Goal: Transaction & Acquisition: Purchase product/service

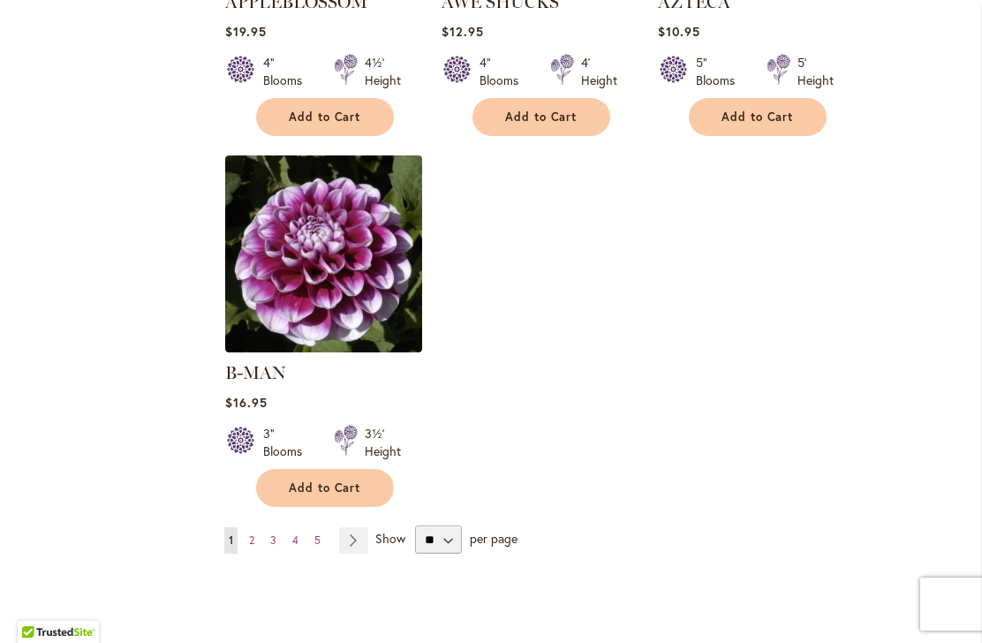
scroll to position [2237, 0]
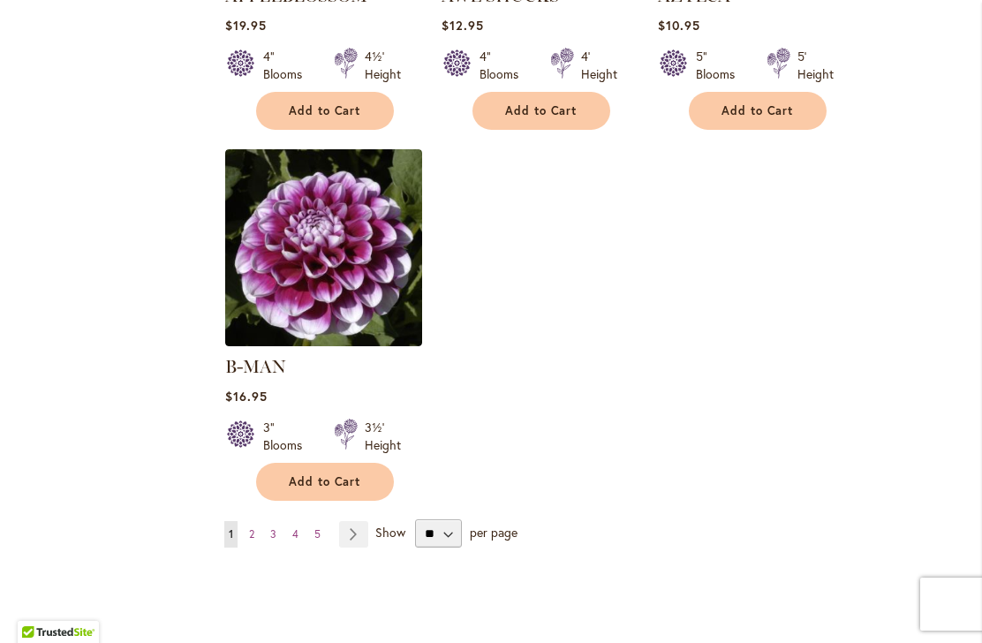
click at [257, 521] on link "Page 2" at bounding box center [252, 534] width 14 height 26
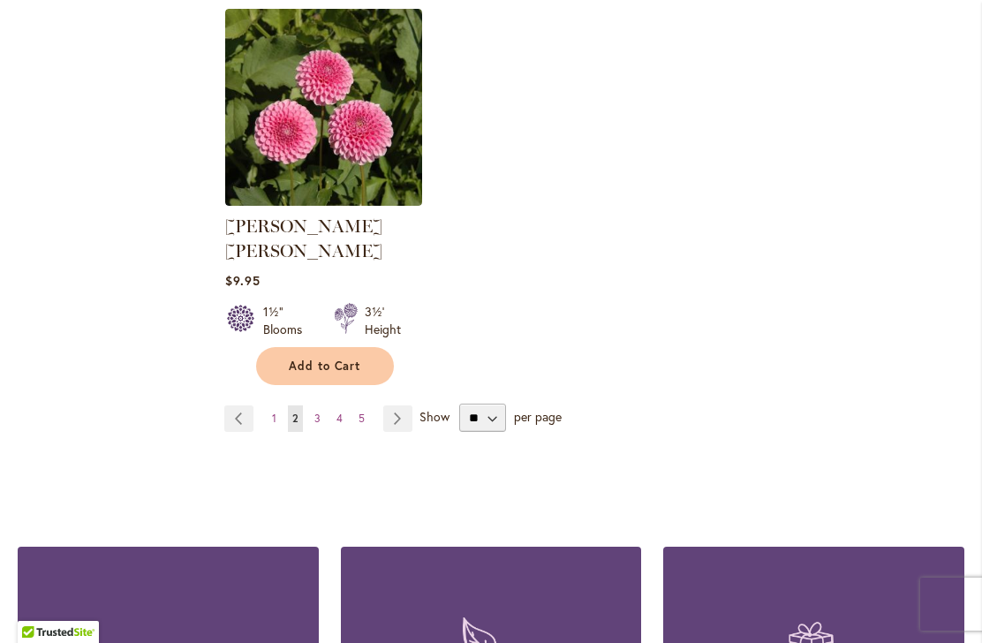
scroll to position [2351, 0]
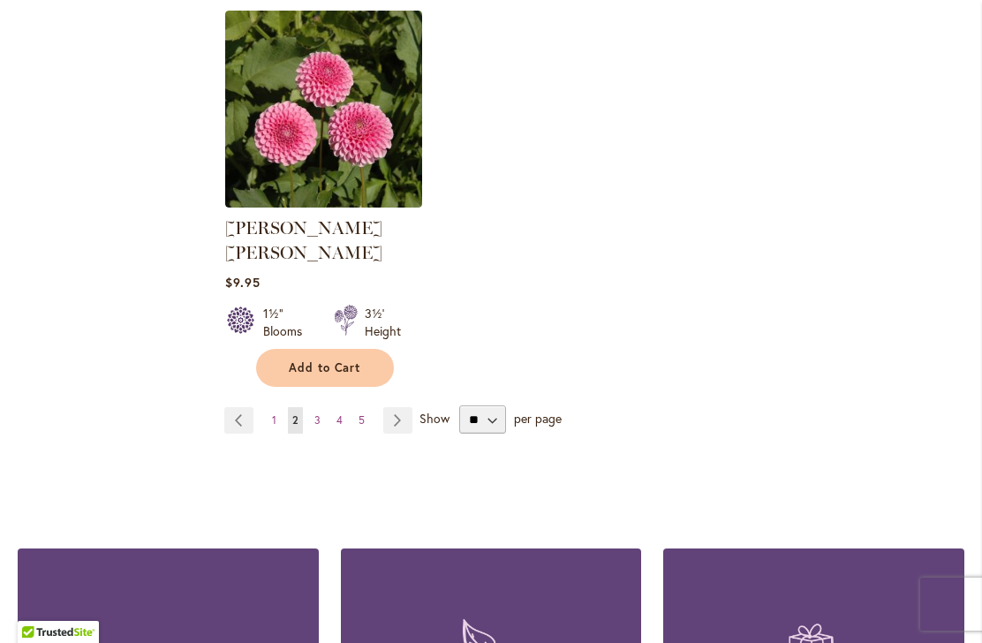
click at [322, 407] on link "Page 3" at bounding box center [317, 420] width 15 height 26
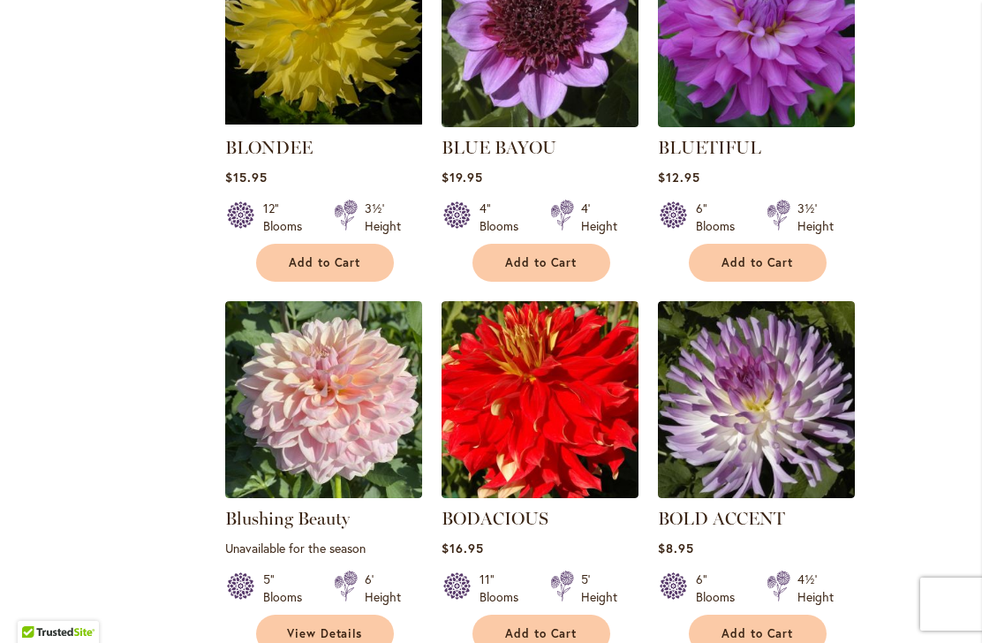
scroll to position [1321, 0]
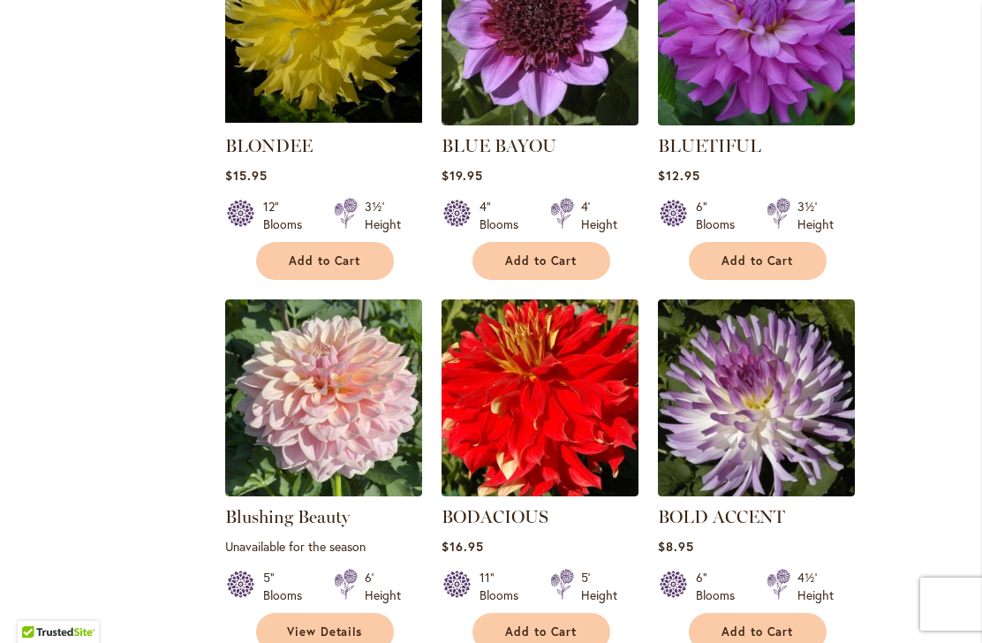
click at [69, 335] on div "Filter by: Filter By: Category Best Sellers 32 items New 3 items New & Exclusiv…" at bounding box center [491, 302] width 946 height 2397
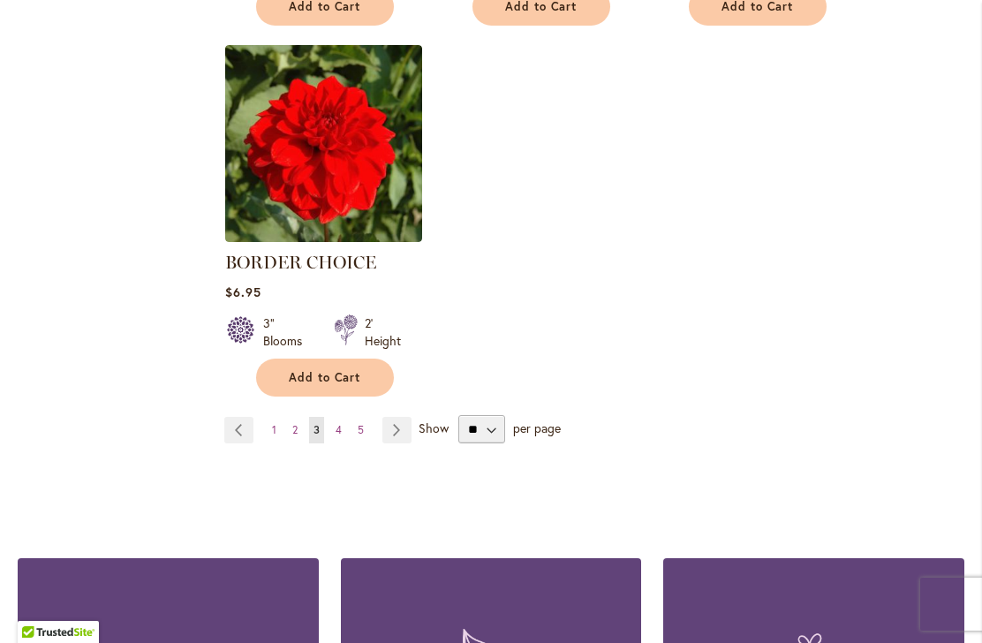
scroll to position [2316, 0]
click at [344, 433] on link "Page 4" at bounding box center [338, 430] width 15 height 26
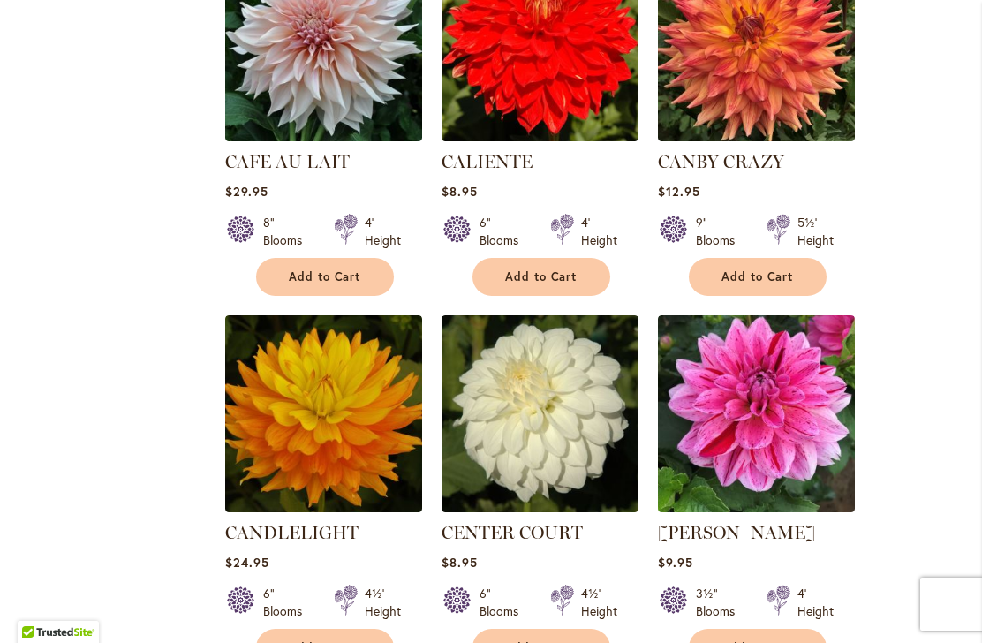
scroll to position [1700, 0]
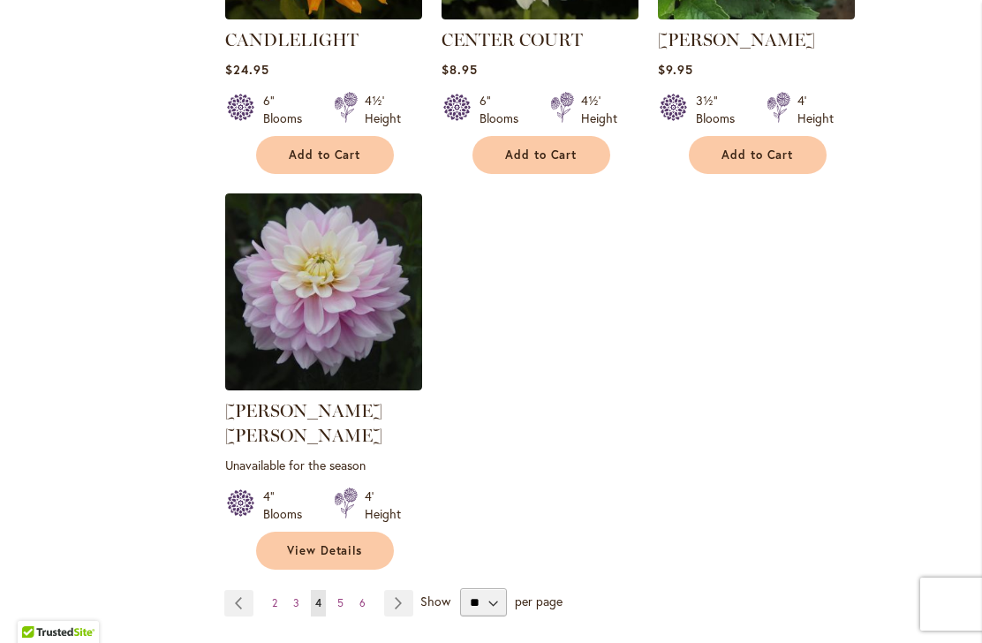
scroll to position [2194, 0]
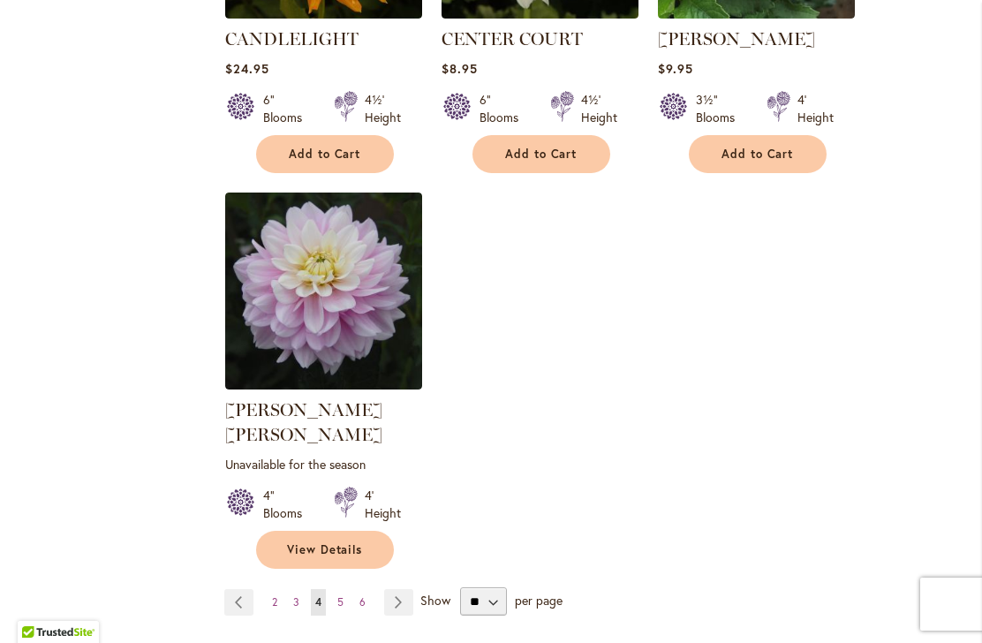
click at [343, 595] on span "5" at bounding box center [340, 601] width 6 height 13
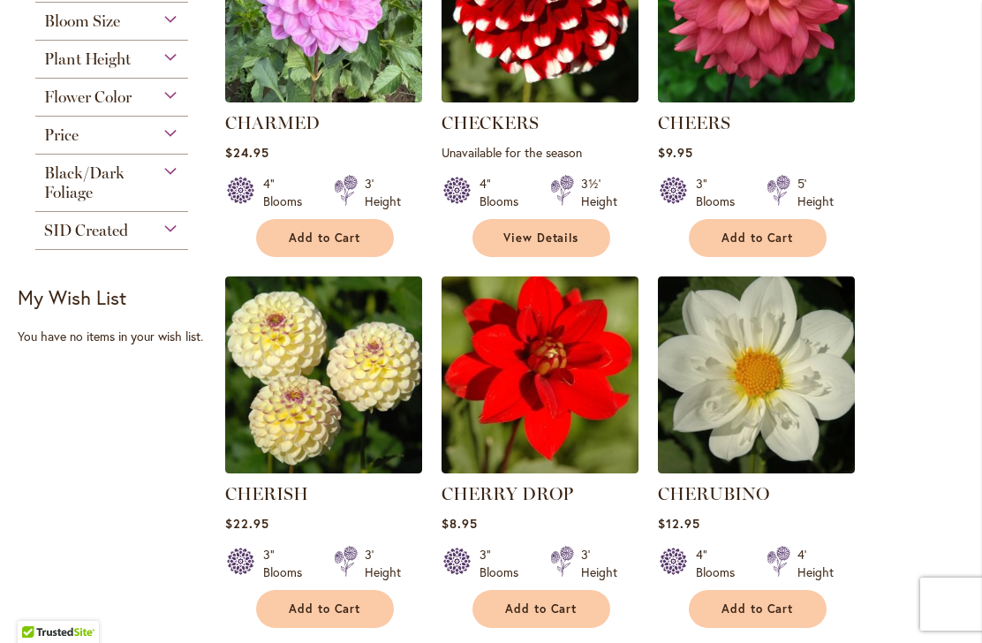
scroll to position [620, 0]
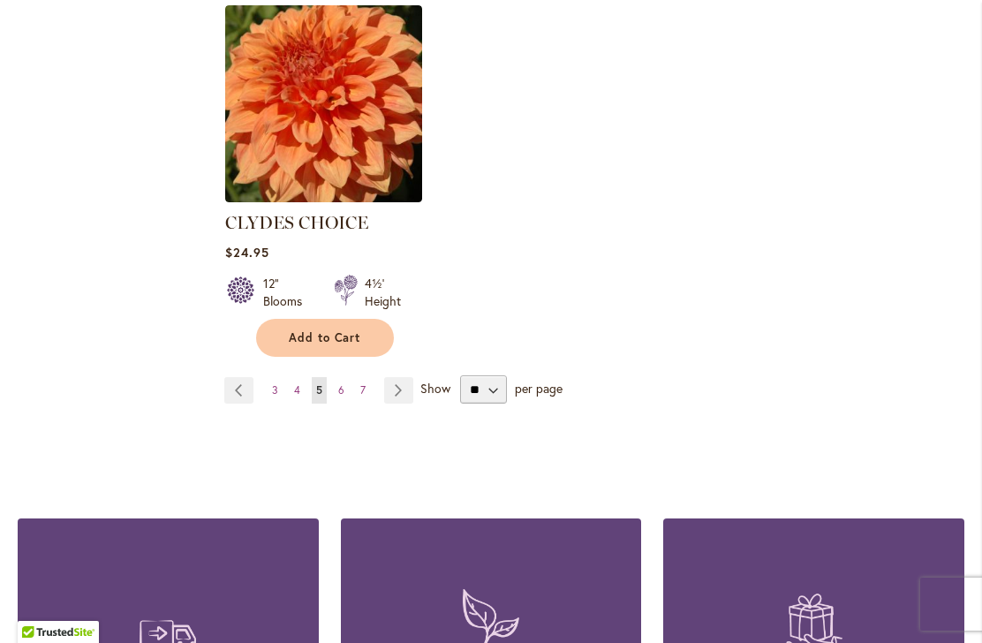
scroll to position [2416, 0]
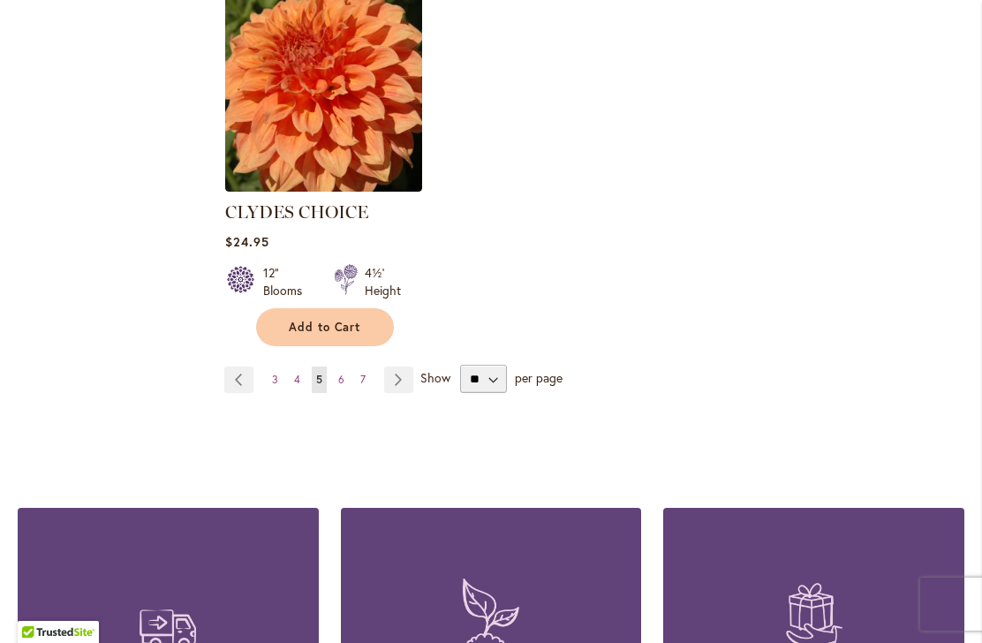
click at [345, 366] on link "Page 6" at bounding box center [341, 379] width 15 height 26
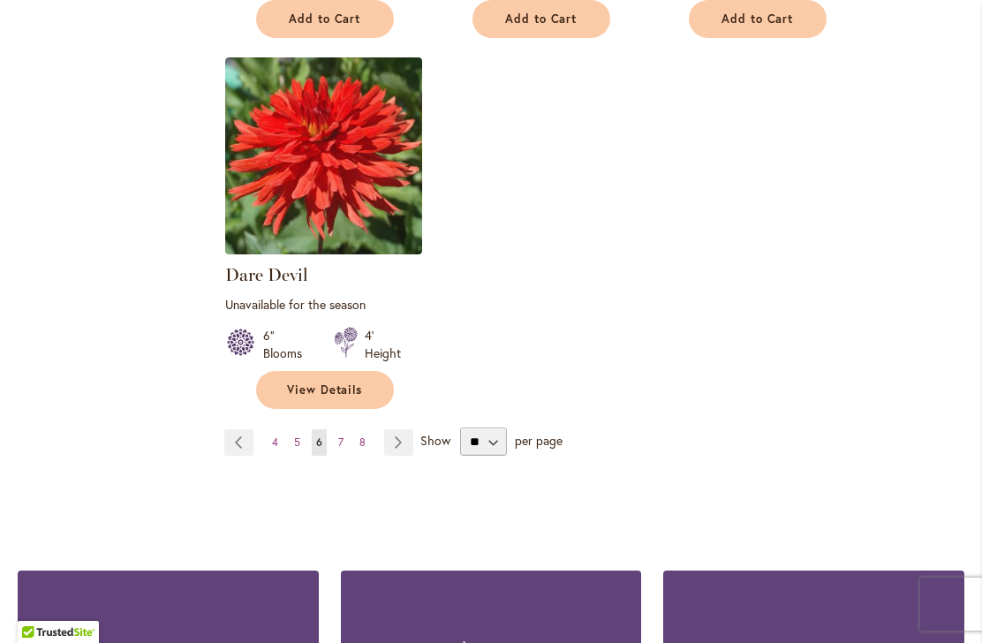
scroll to position [2366, 0]
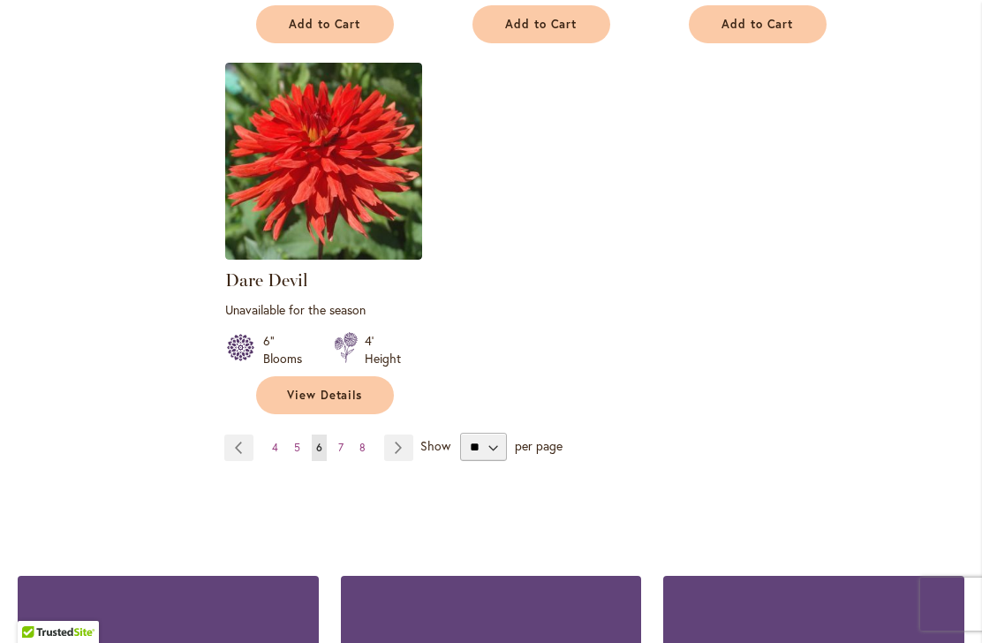
click at [343, 440] on span "7" at bounding box center [340, 446] width 5 height 13
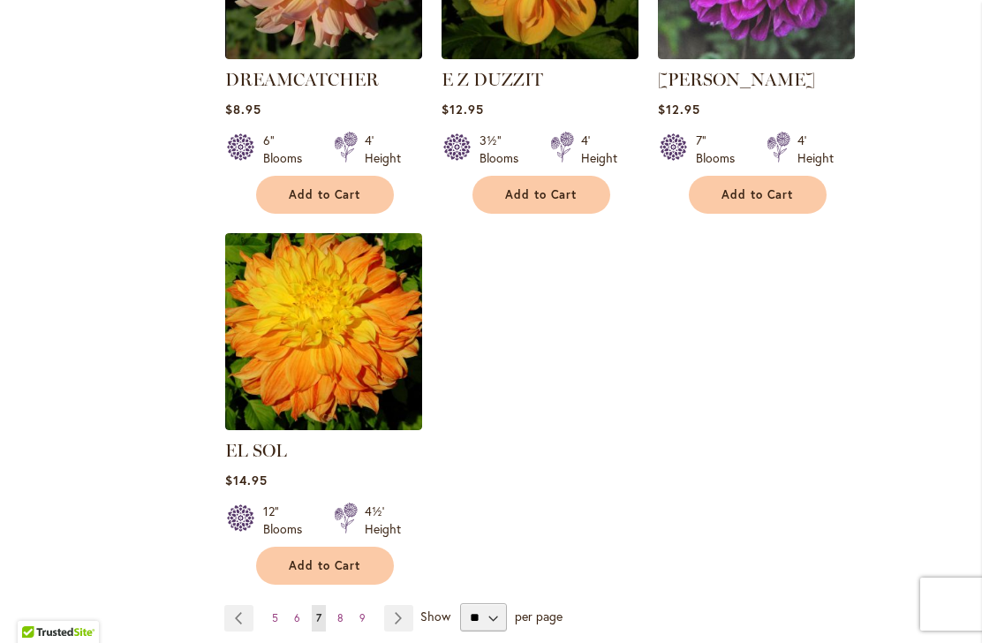
scroll to position [2206, 0]
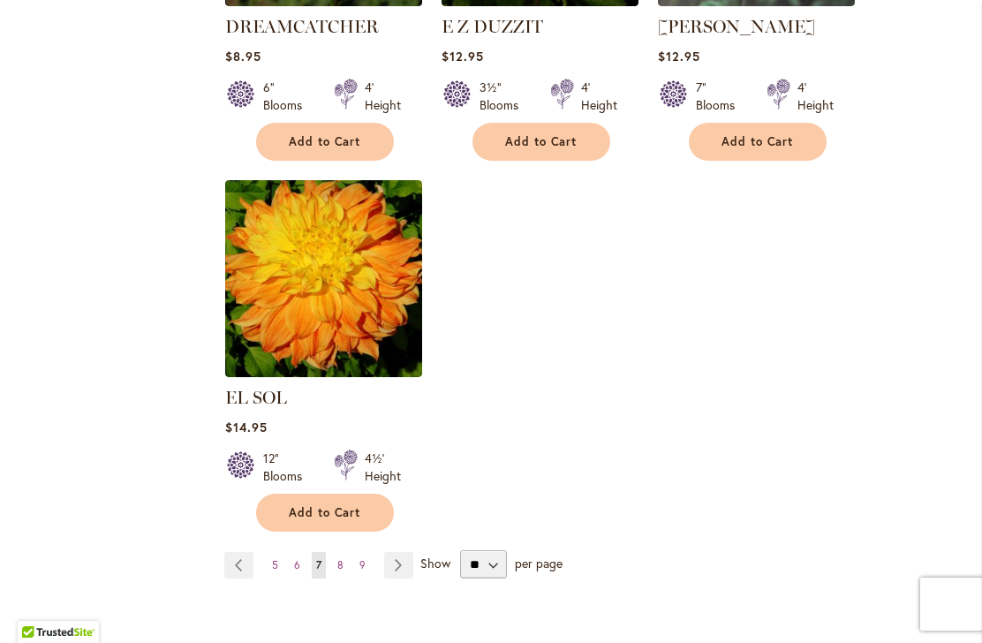
click at [344, 552] on link "Page 8" at bounding box center [340, 565] width 15 height 26
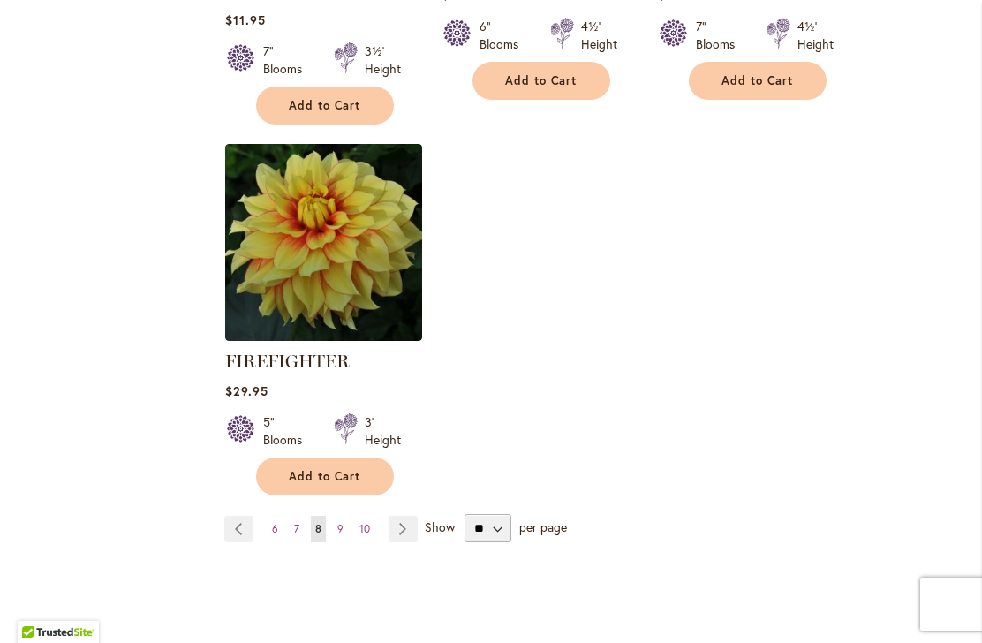
scroll to position [2300, 0]
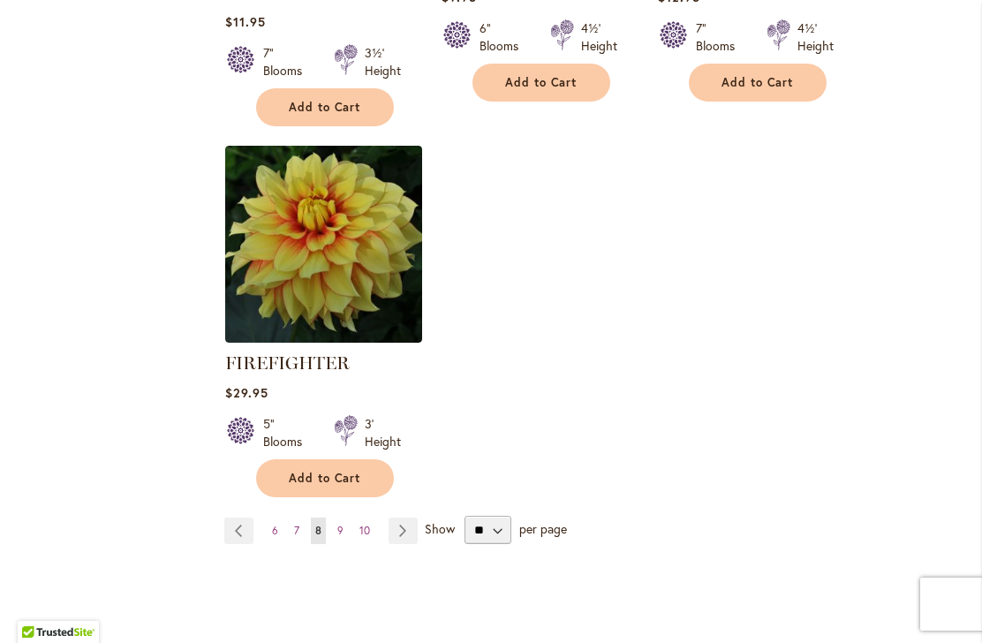
click at [327, 472] on span "Add to Cart" at bounding box center [325, 478] width 72 height 15
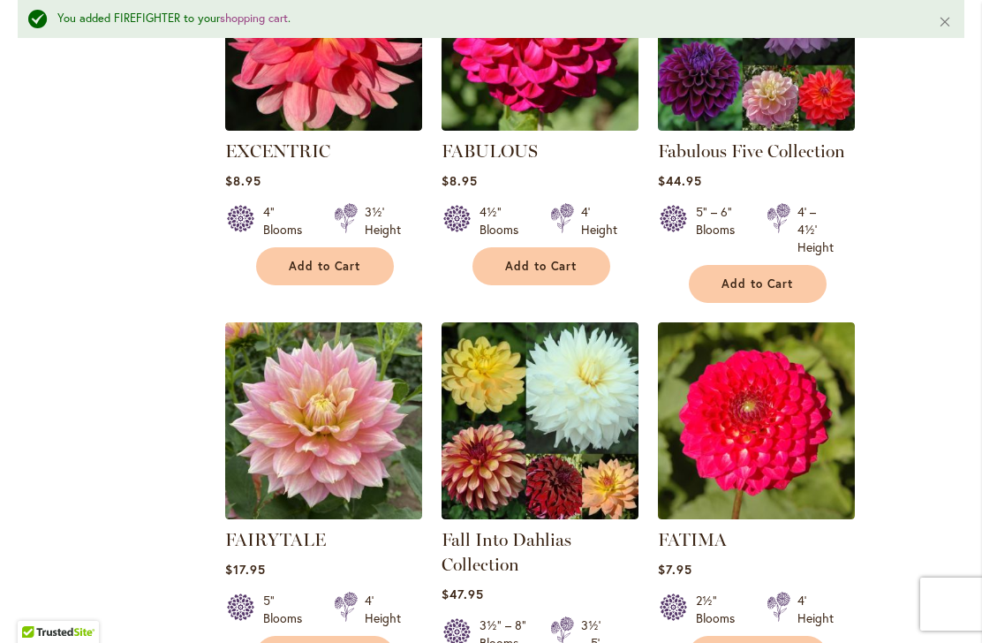
scroll to position [1366, 0]
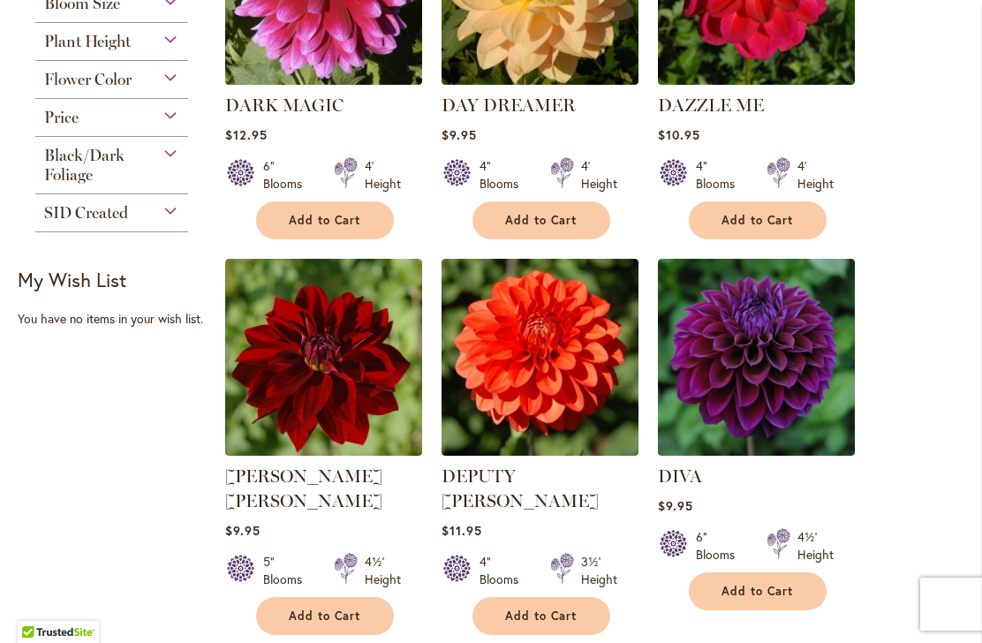
scroll to position [621, 0]
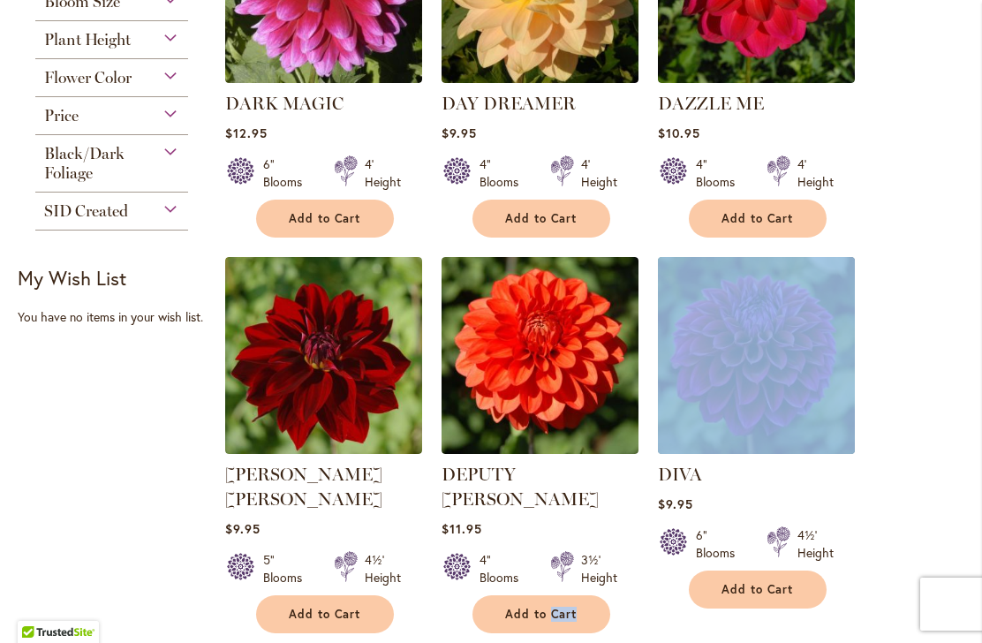
click at [546, 606] on span "Add to Cart" at bounding box center [541, 613] width 72 height 15
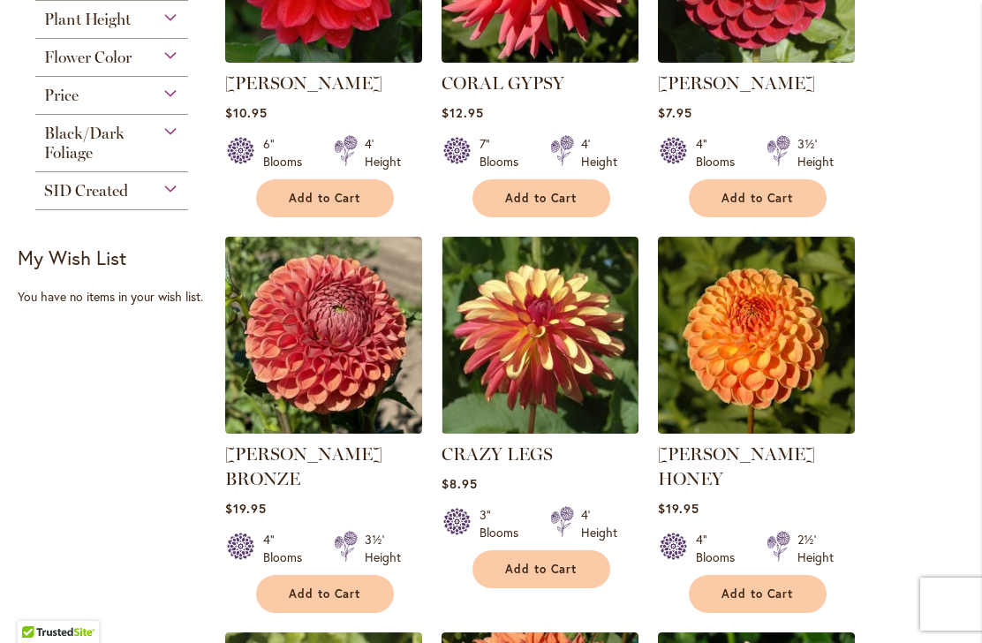
scroll to position [641, 0]
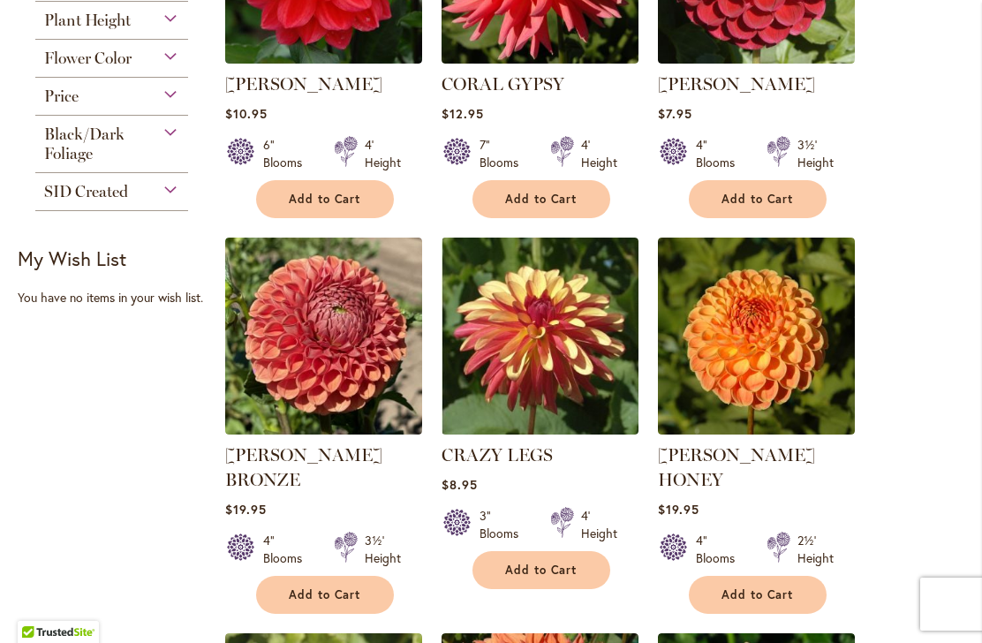
click at [552, 572] on span "Add to Cart" at bounding box center [541, 569] width 72 height 15
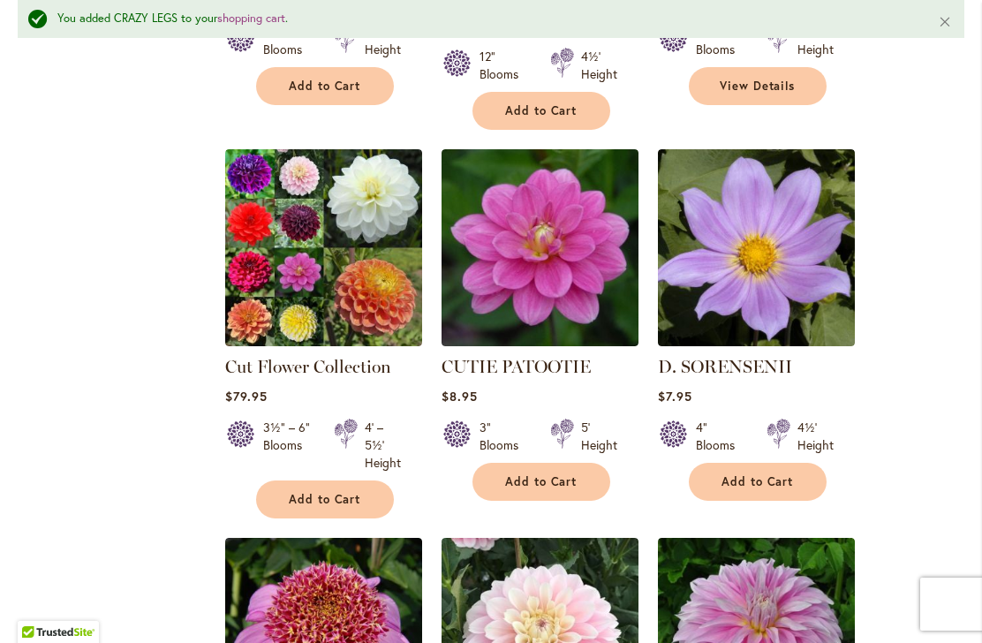
scroll to position [1570, 0]
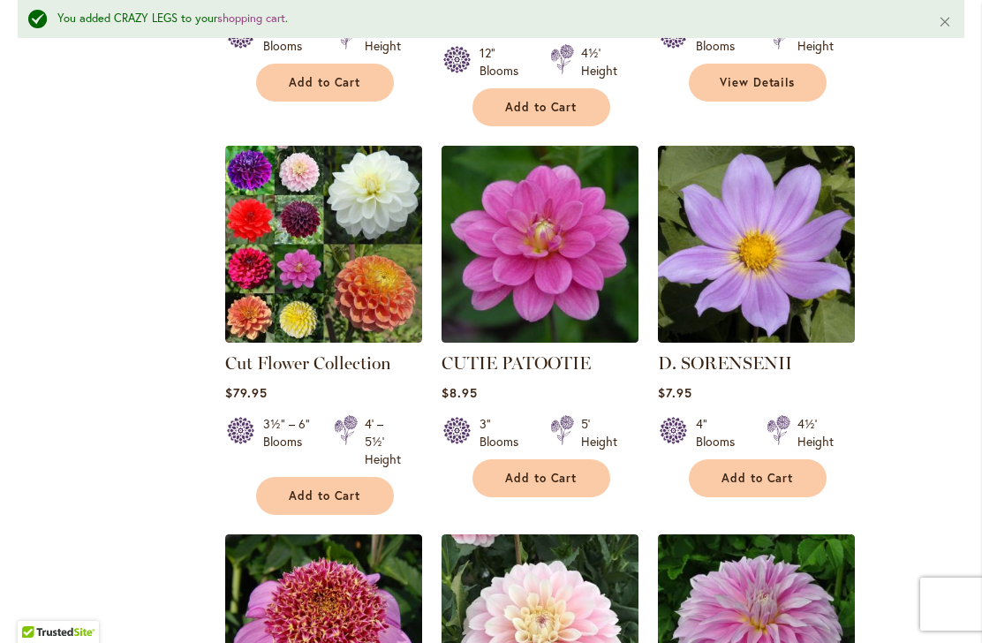
click at [82, 343] on div "Filter by: Filter By: Category Best Sellers 32 items New 3 items New & Exclusiv…" at bounding box center [491, 133] width 946 height 2464
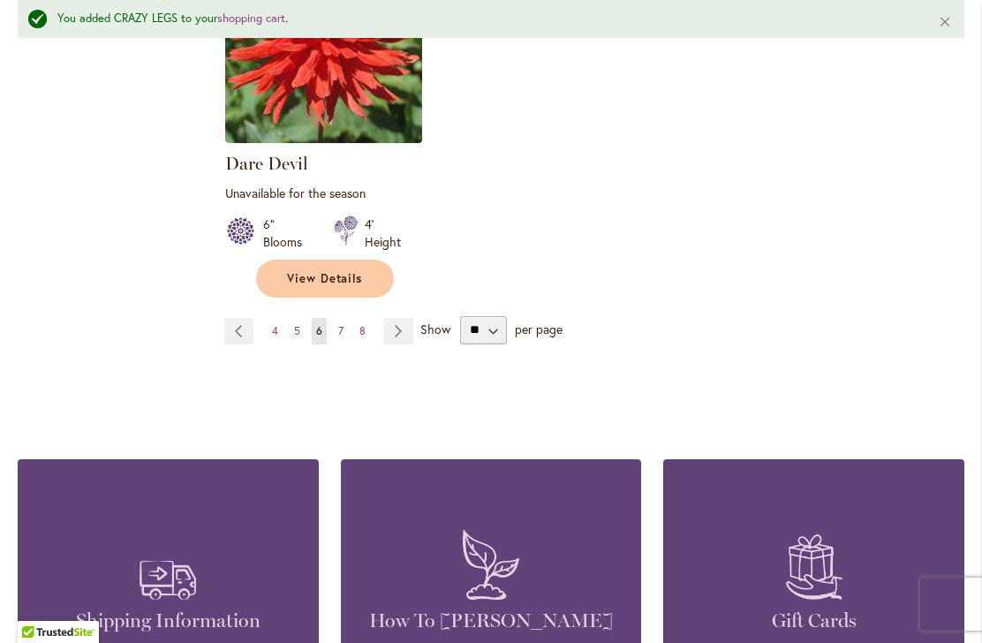
scroll to position [2533, 0]
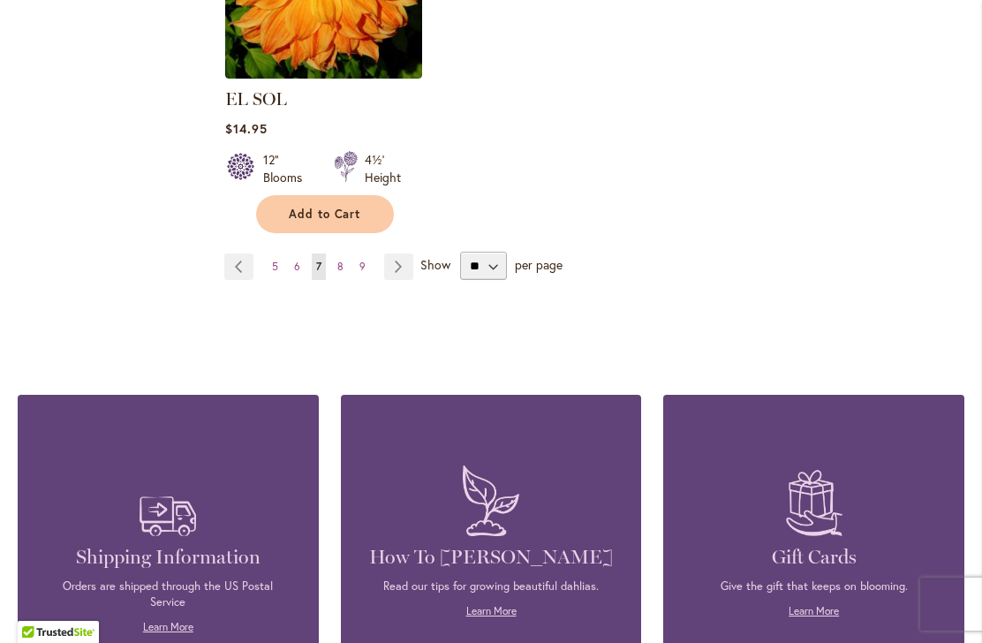
scroll to position [2509, 0]
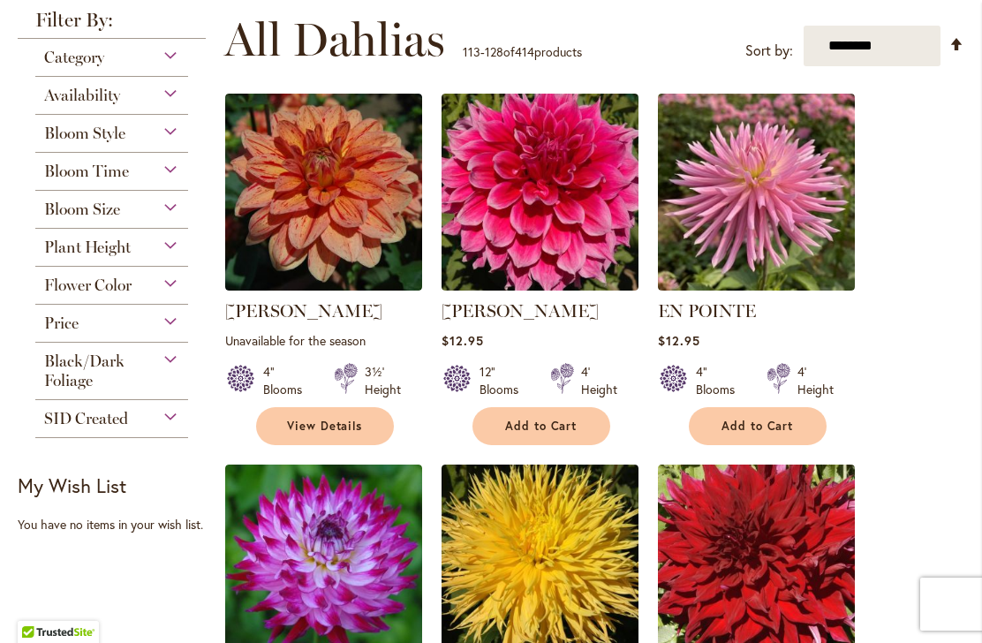
scroll to position [415, 0]
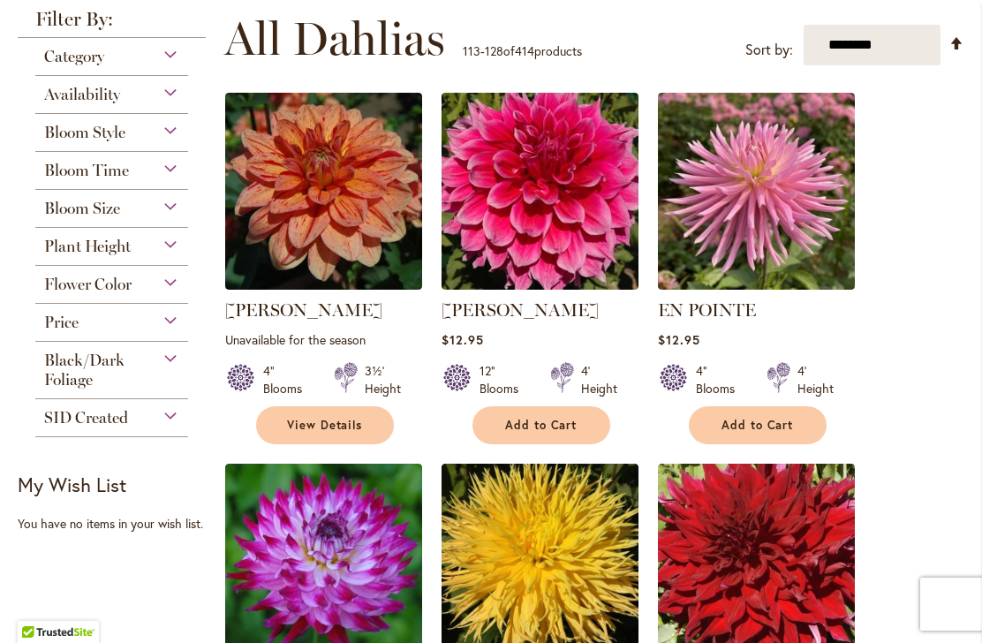
click at [337, 430] on span "View Details" at bounding box center [325, 425] width 76 height 15
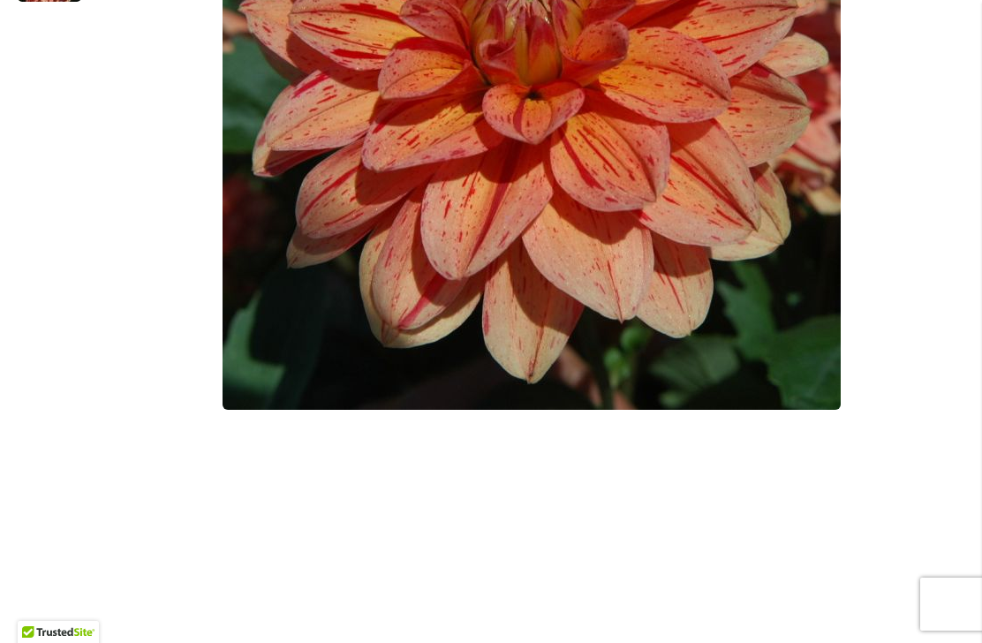
scroll to position [715, 0]
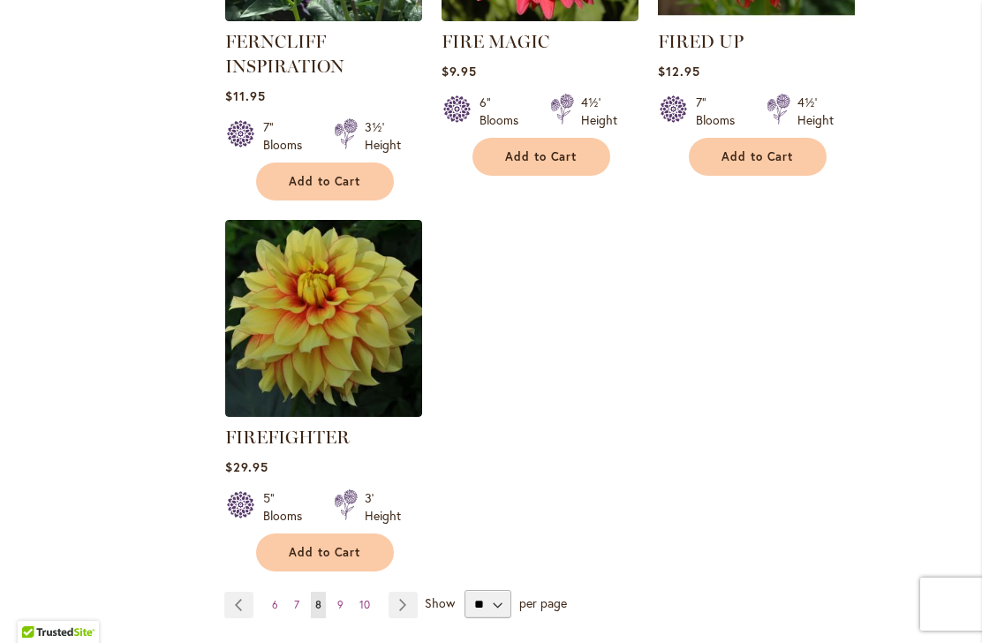
scroll to position [2227, 0]
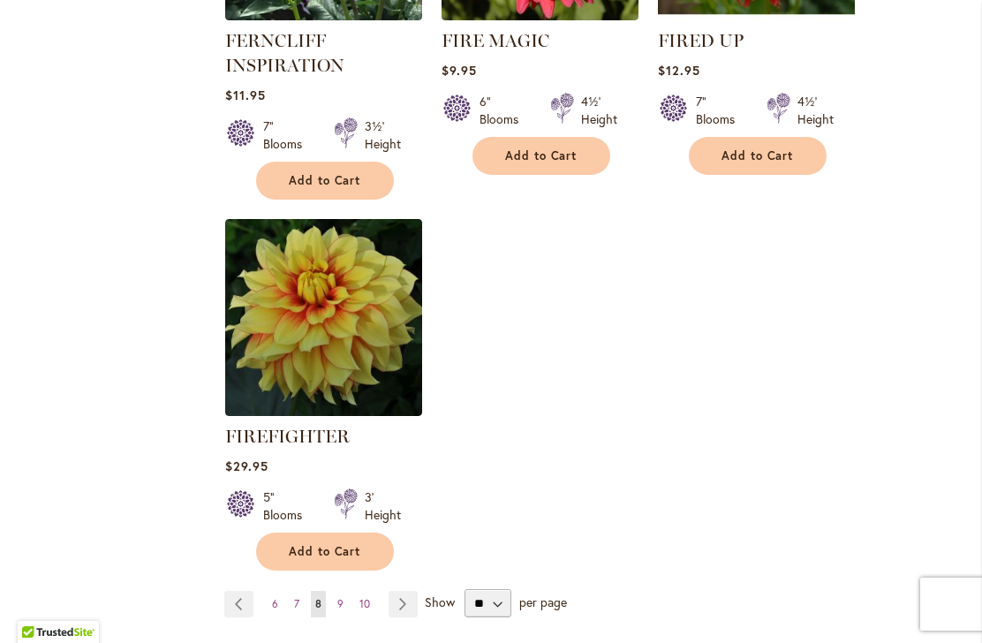
click at [320, 549] on span "Add to Cart" at bounding box center [325, 551] width 72 height 15
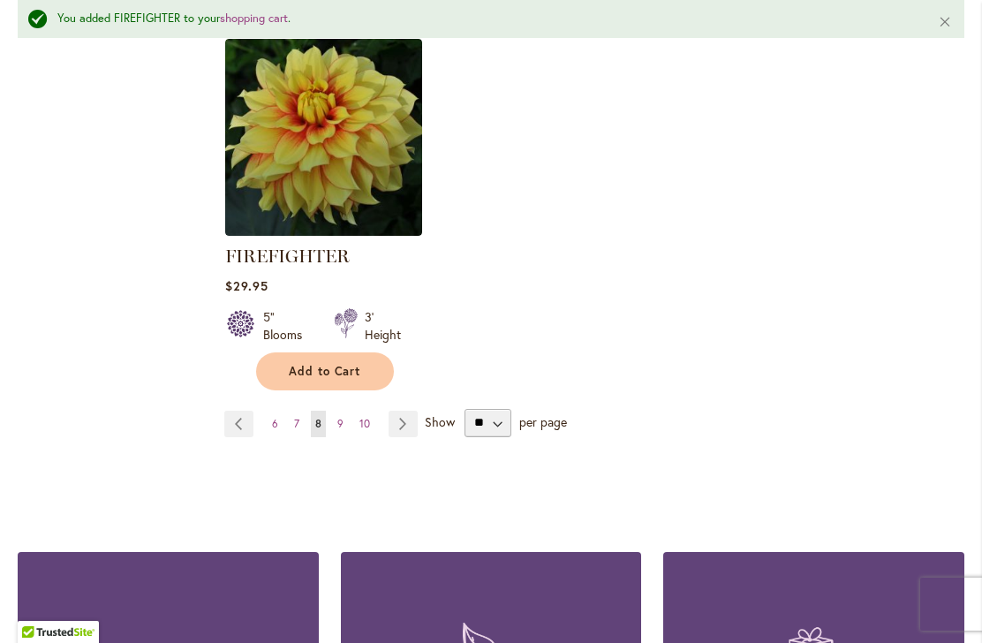
scroll to position [2501, 0]
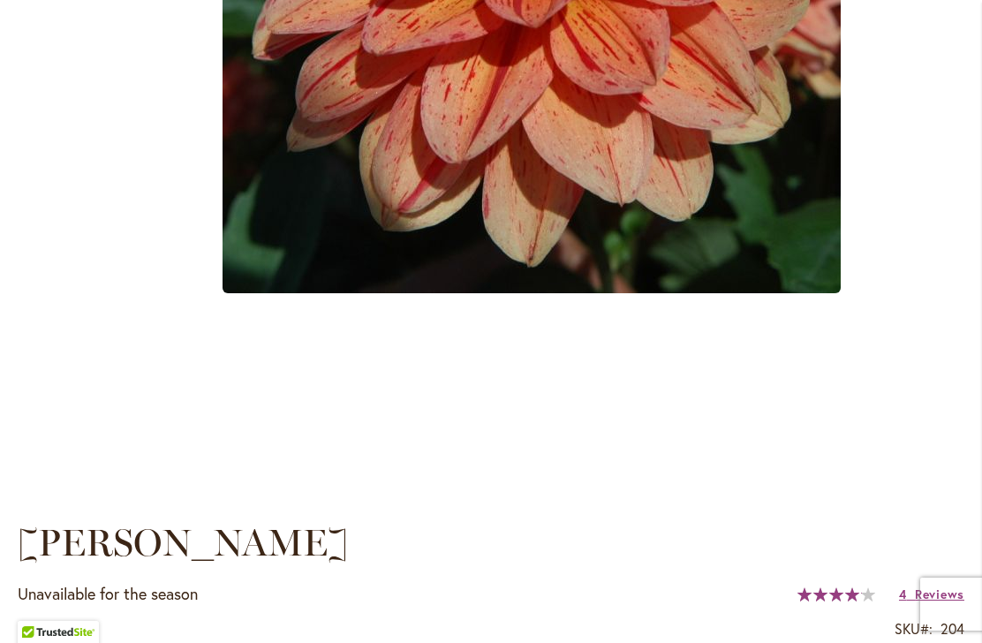
scroll to position [834, 0]
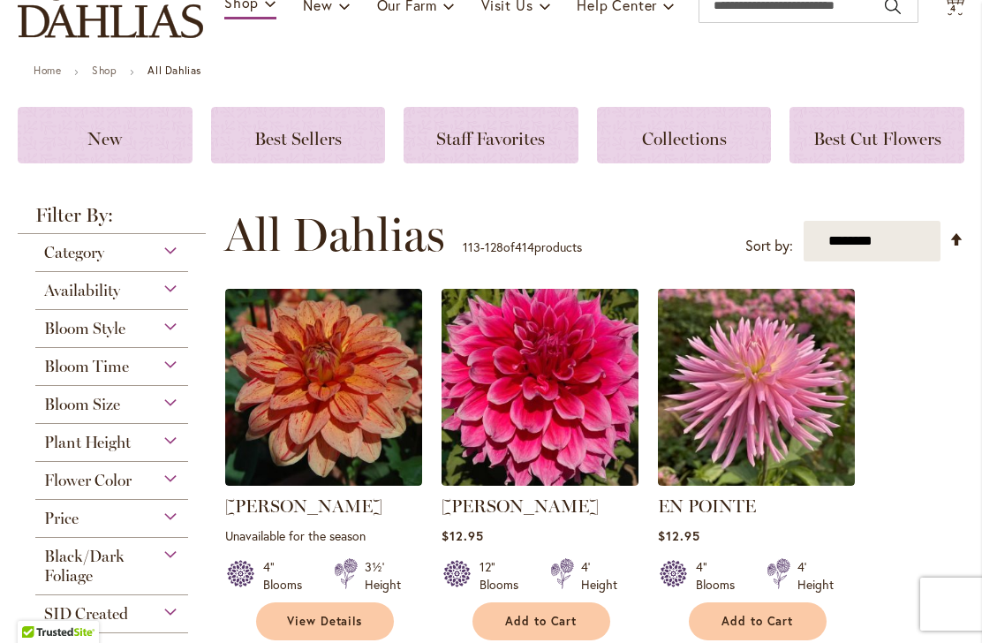
scroll to position [219, 0]
click at [493, 142] on span "Staff Favorites" at bounding box center [490, 138] width 109 height 21
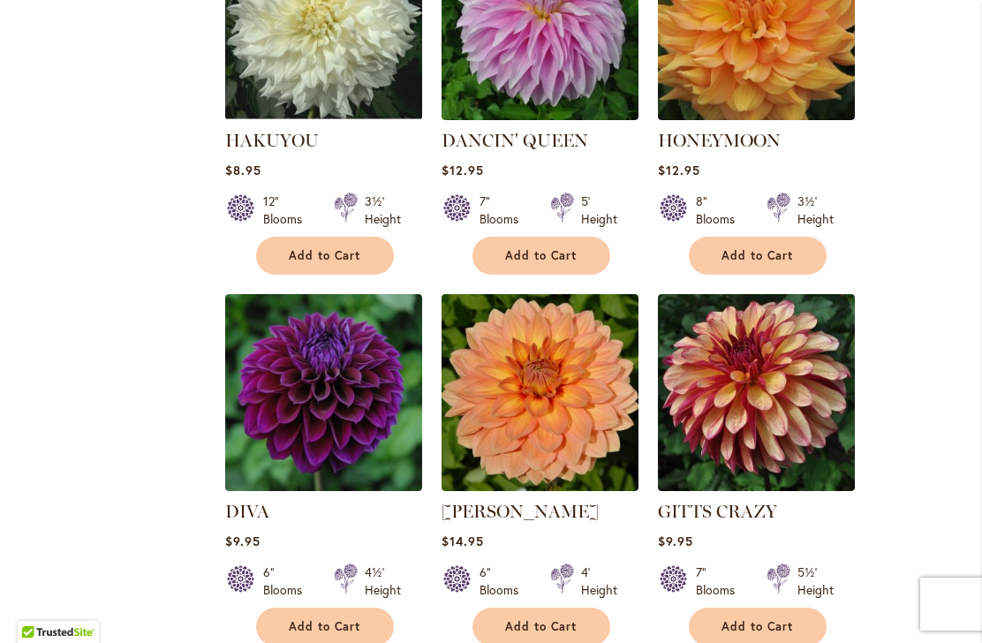
scroll to position [881, 0]
click at [768, 627] on span "Add to Cart" at bounding box center [757, 626] width 72 height 15
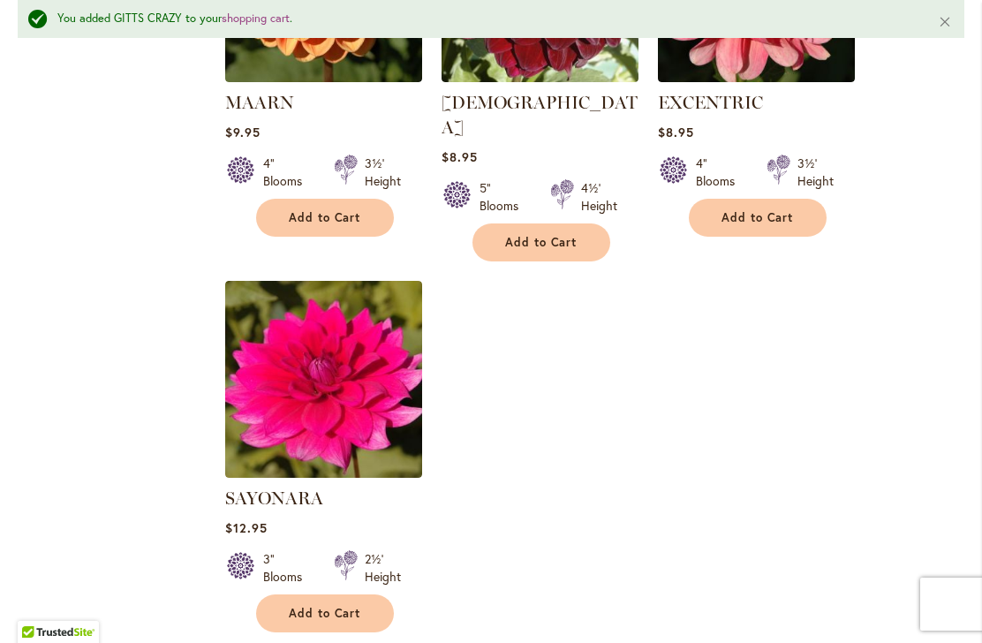
scroll to position [2089, 0]
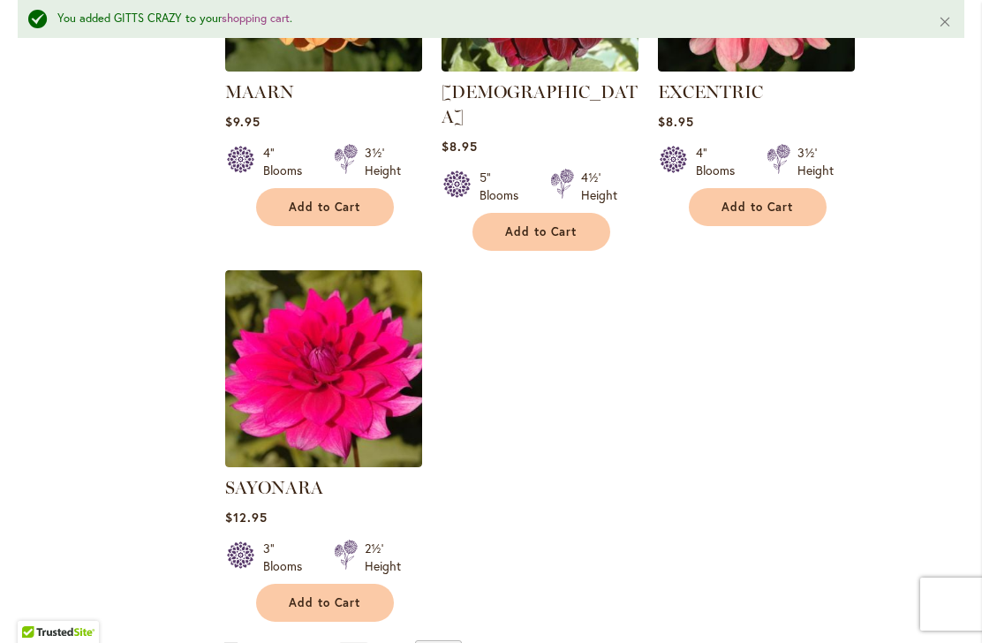
click at [320, 595] on span "Add to Cart" at bounding box center [325, 602] width 72 height 15
click at [362, 642] on link "Page Next" at bounding box center [353, 655] width 29 height 26
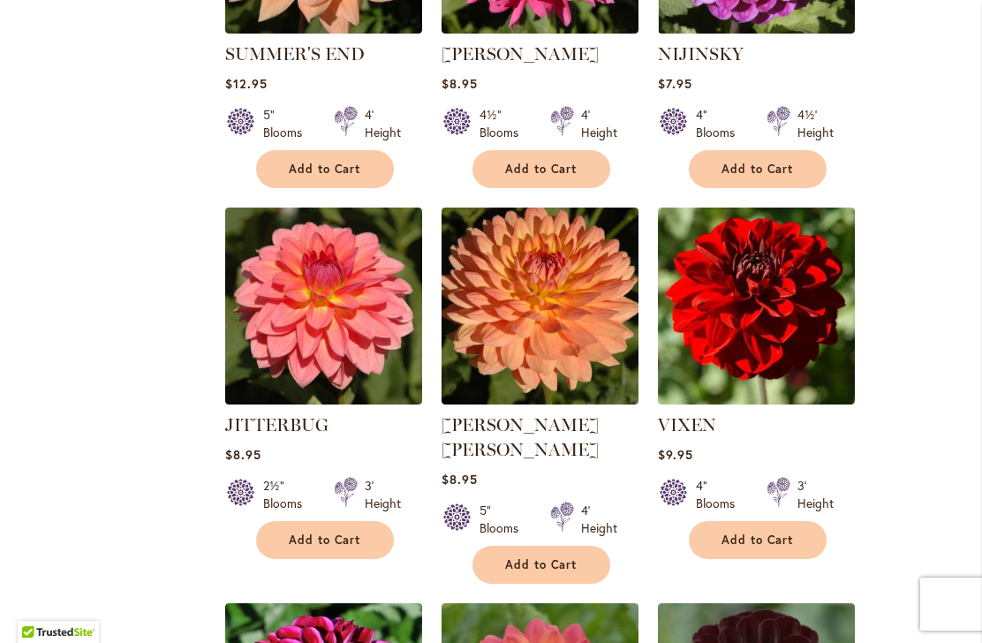
scroll to position [944, 0]
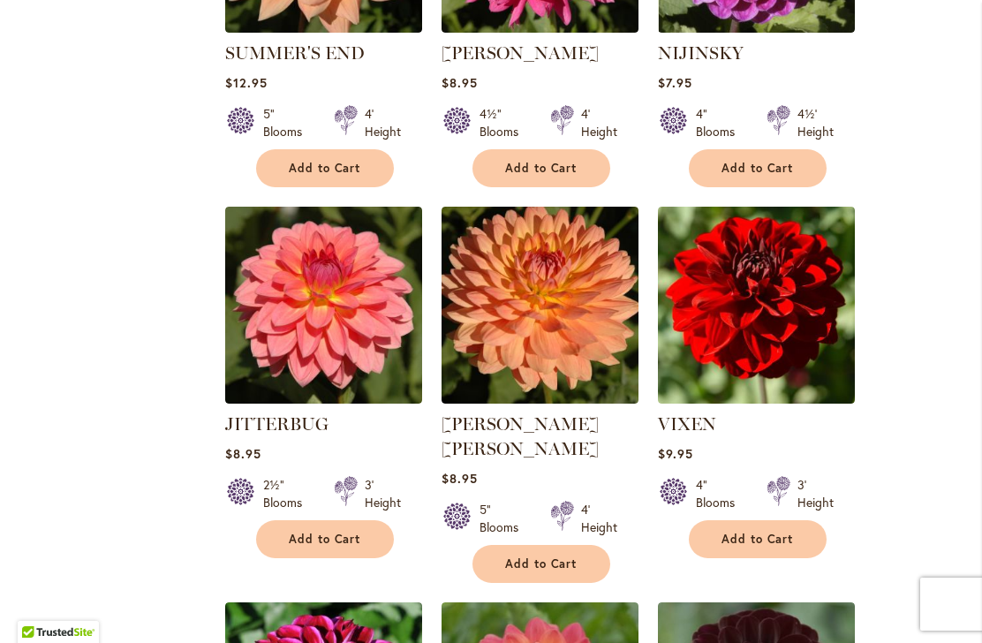
click at [107, 282] on div "Filter by: Filter By: Availability In Stock 100 items Out of Stock 10 items" at bounding box center [491, 605] width 946 height 2446
click at [331, 539] on span "Add to Cart" at bounding box center [325, 538] width 72 height 15
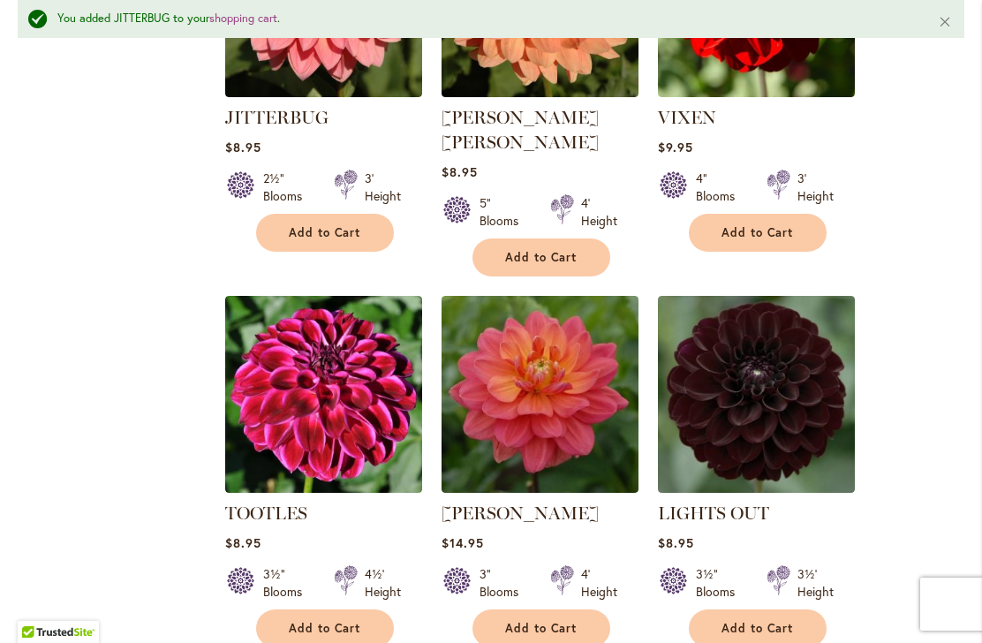
scroll to position [1310, 0]
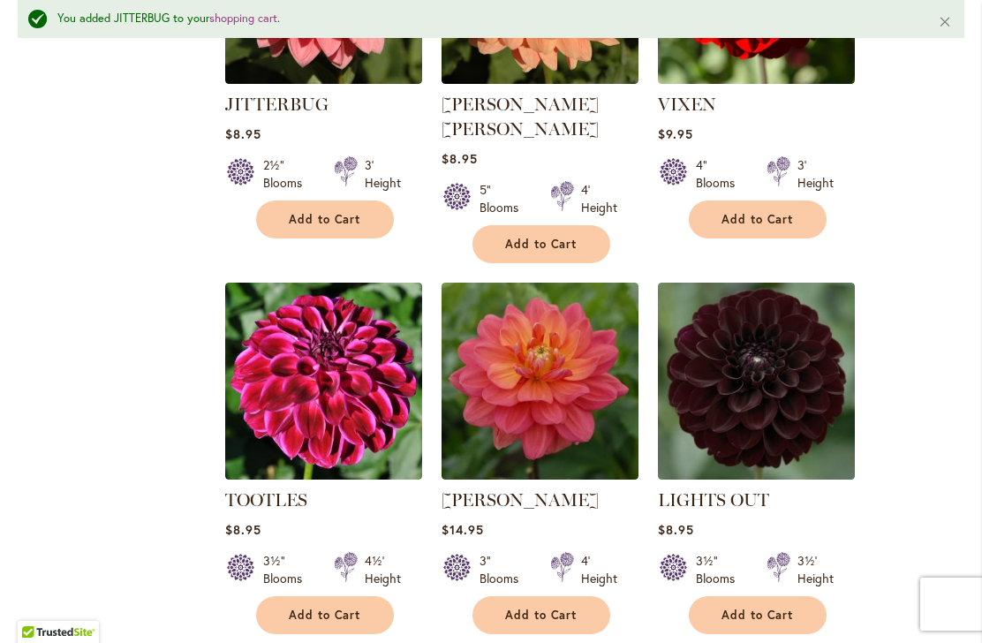
click at [548, 607] on span "Add to Cart" at bounding box center [541, 614] width 72 height 15
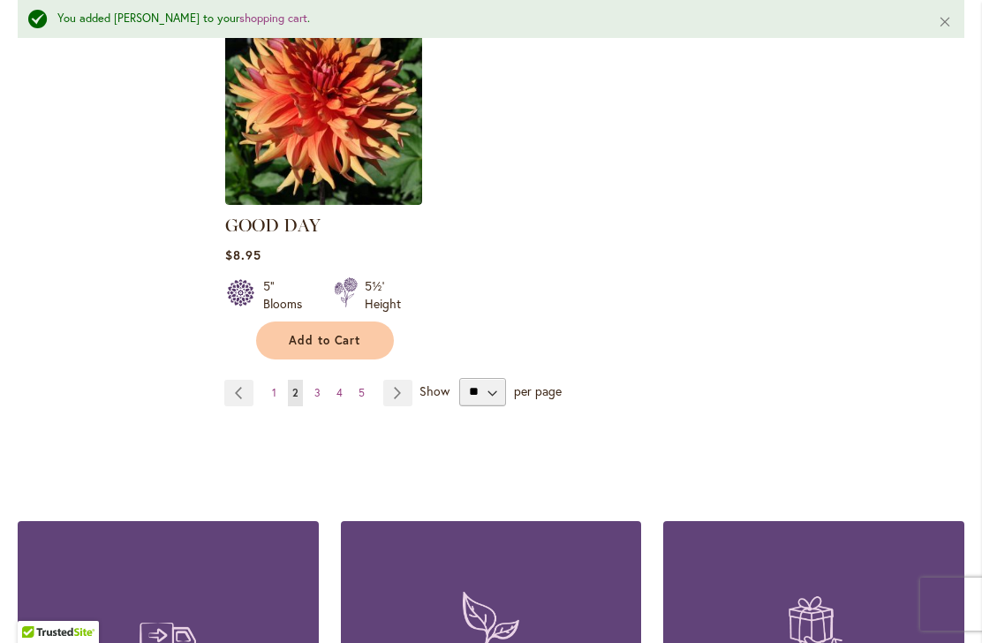
scroll to position [2349, 0]
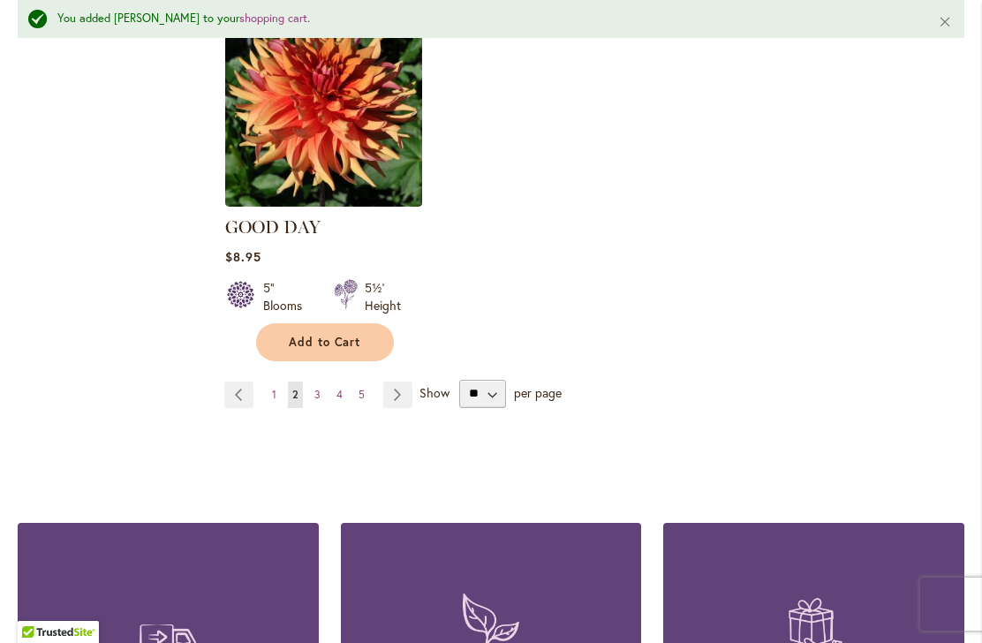
click at [365, 381] on link "Page 5" at bounding box center [361, 394] width 15 height 26
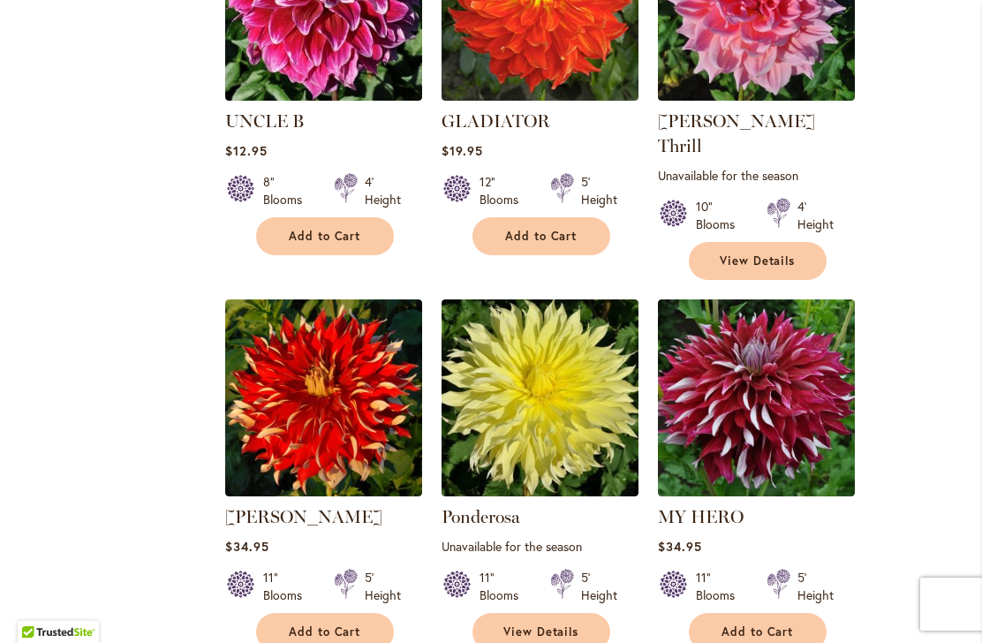
scroll to position [877, 0]
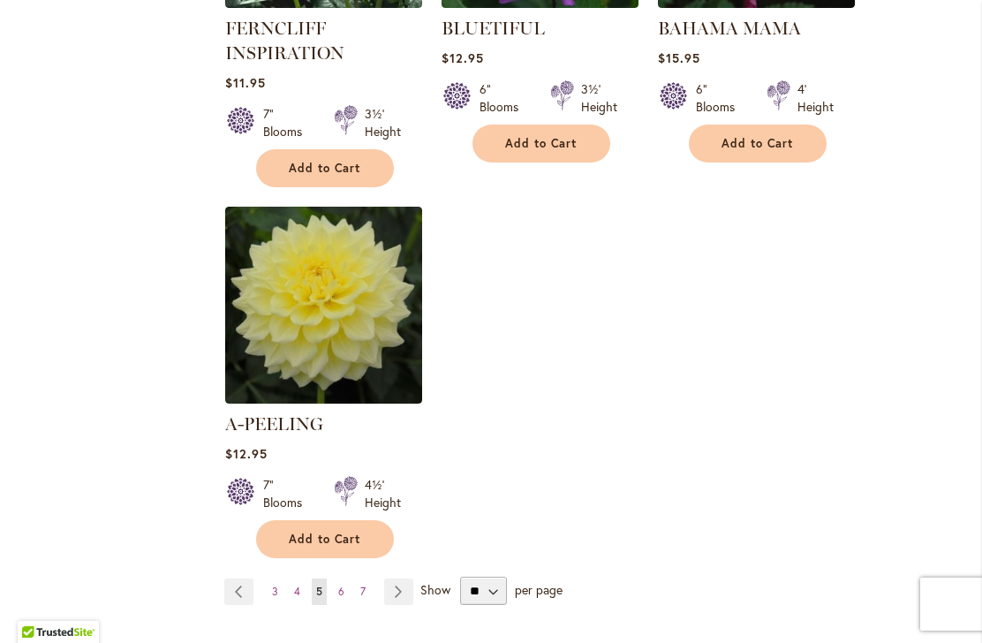
scroll to position [2107, 0]
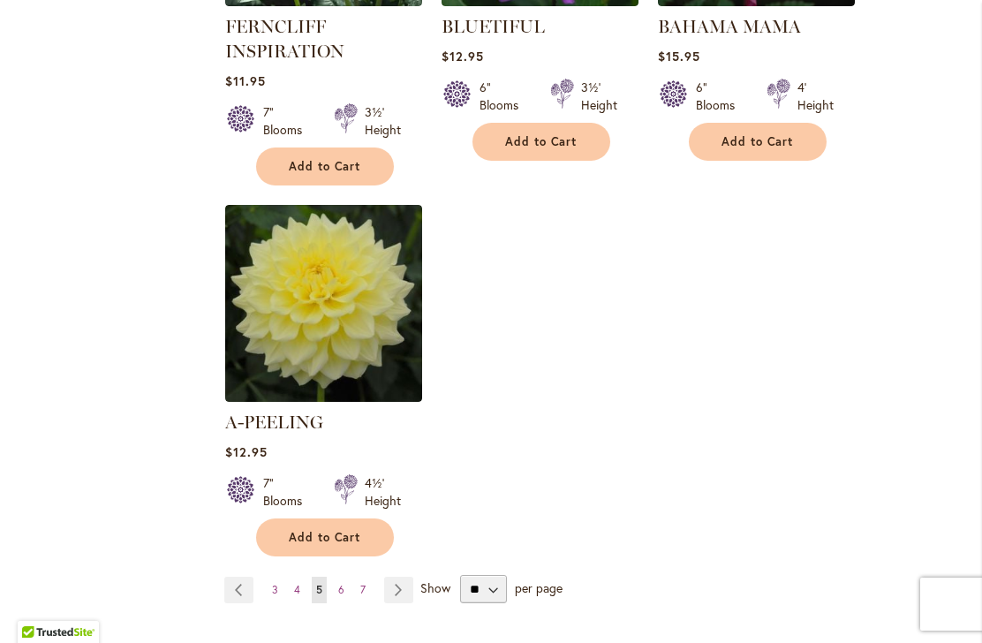
click at [346, 576] on link "Page 6" at bounding box center [341, 589] width 15 height 26
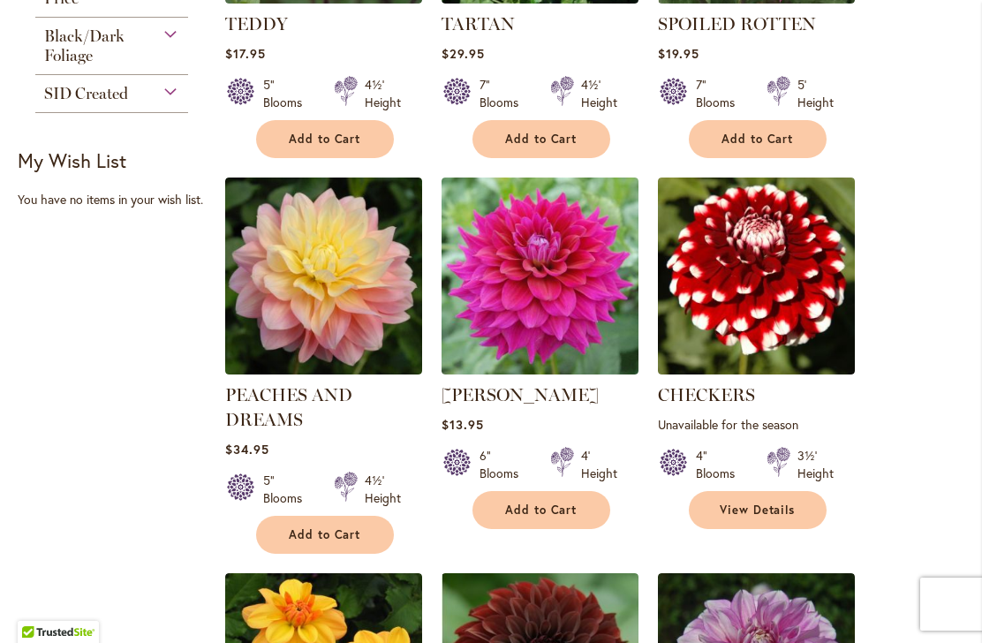
scroll to position [603, 0]
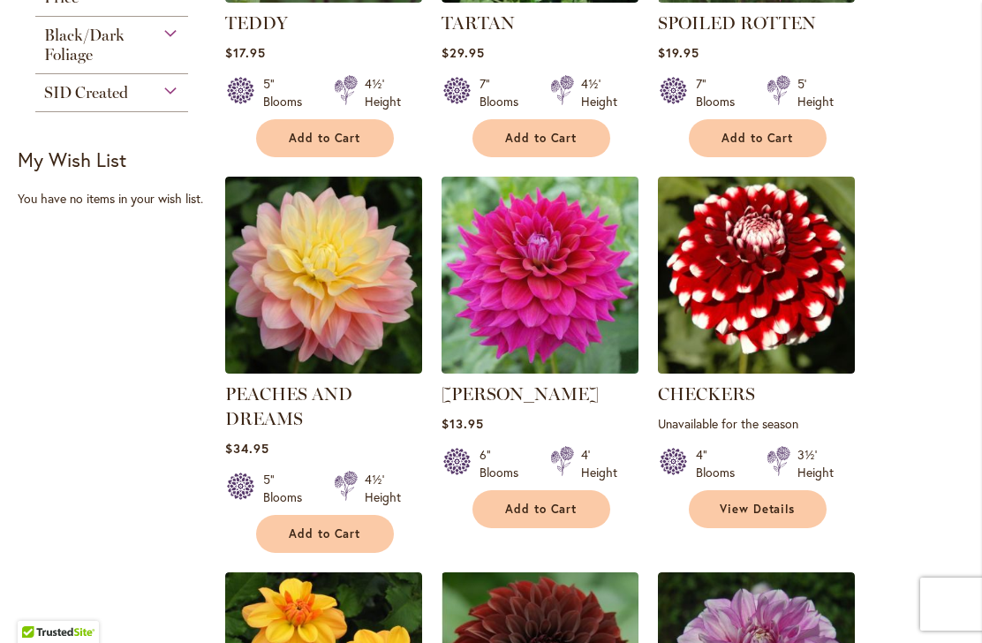
click at [333, 531] on span "Add to Cart" at bounding box center [325, 533] width 72 height 15
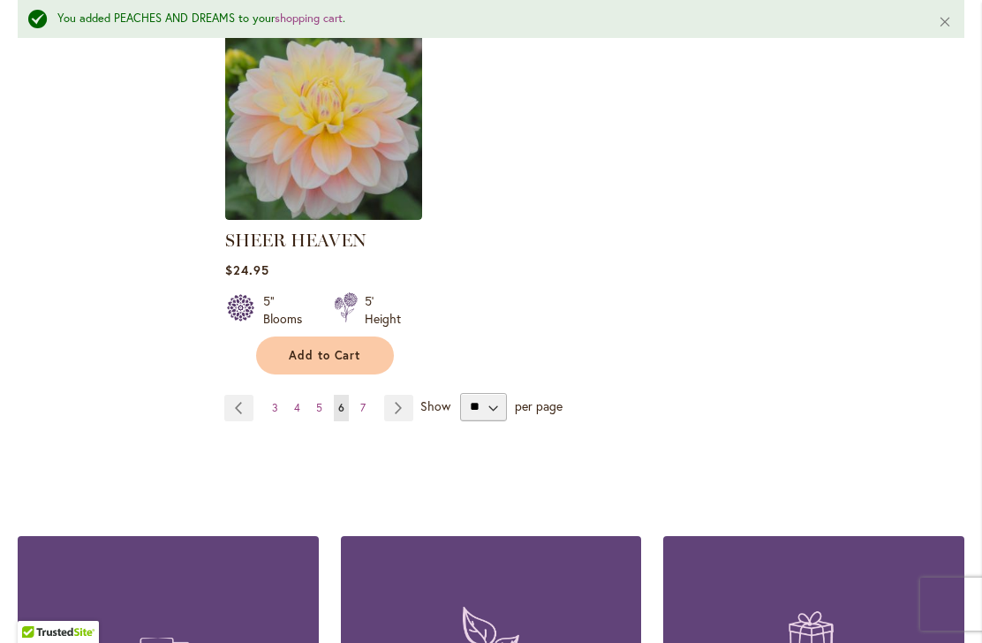
scroll to position [2336, 0]
click at [363, 401] on span "7" at bounding box center [362, 407] width 5 height 13
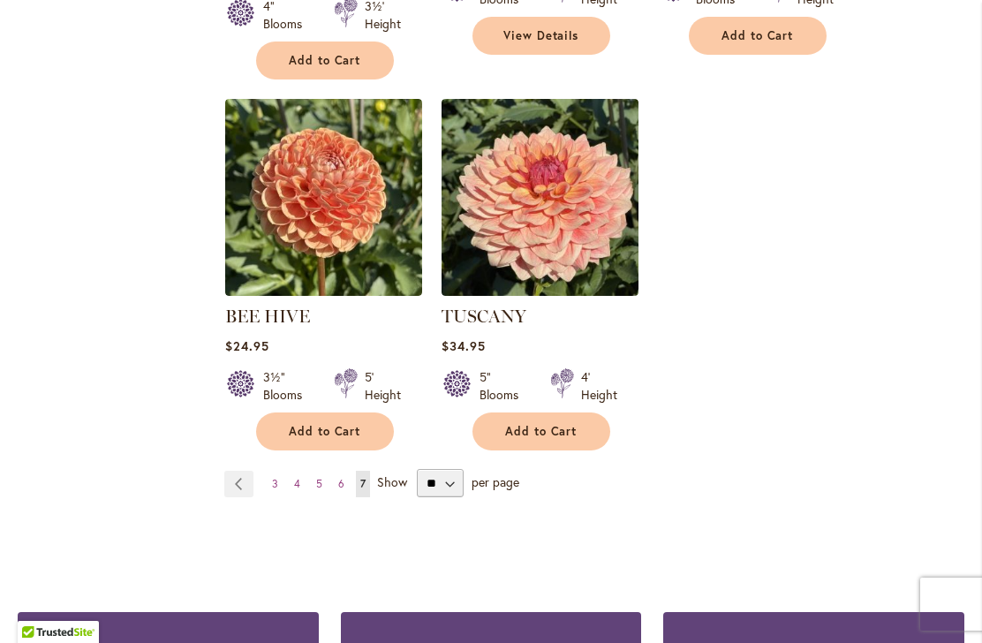
scroll to position [1844, 0]
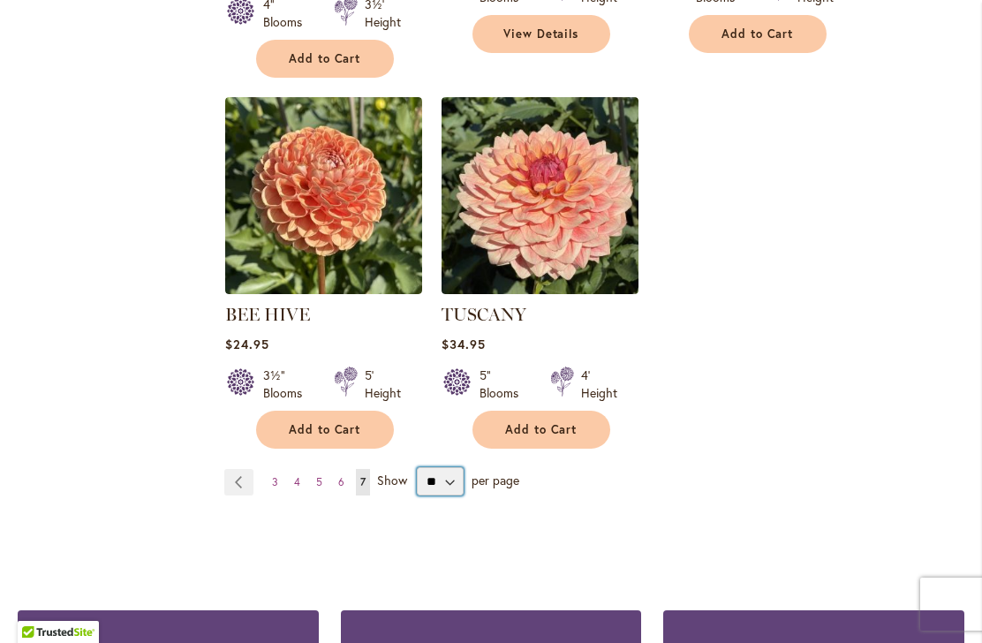
click at [435, 467] on select "** ** ** **" at bounding box center [440, 481] width 47 height 28
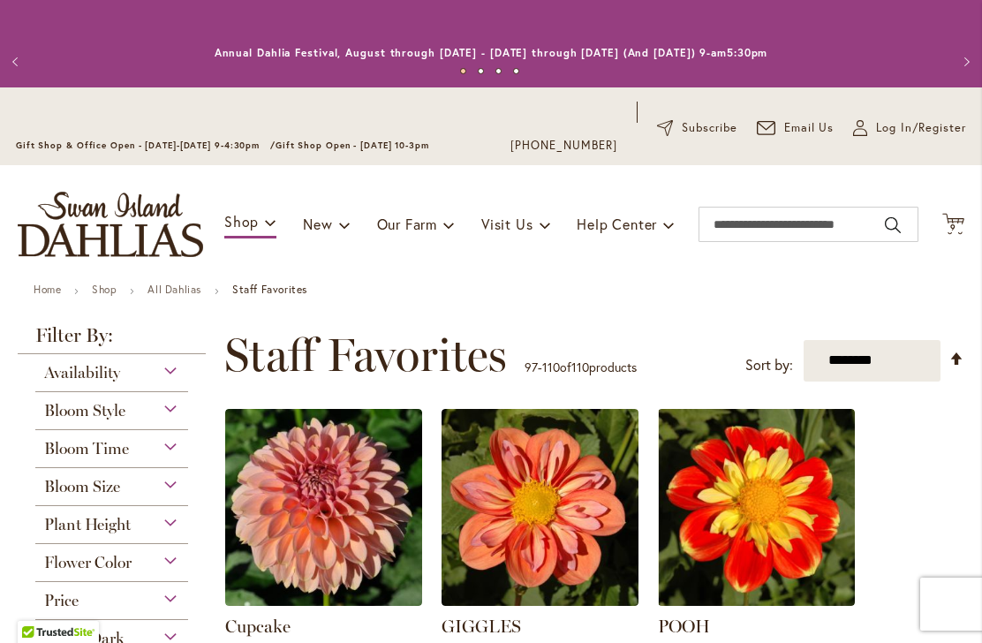
scroll to position [0, 0]
click at [957, 225] on span "9 9 items" at bounding box center [954, 227] width 18 height 9
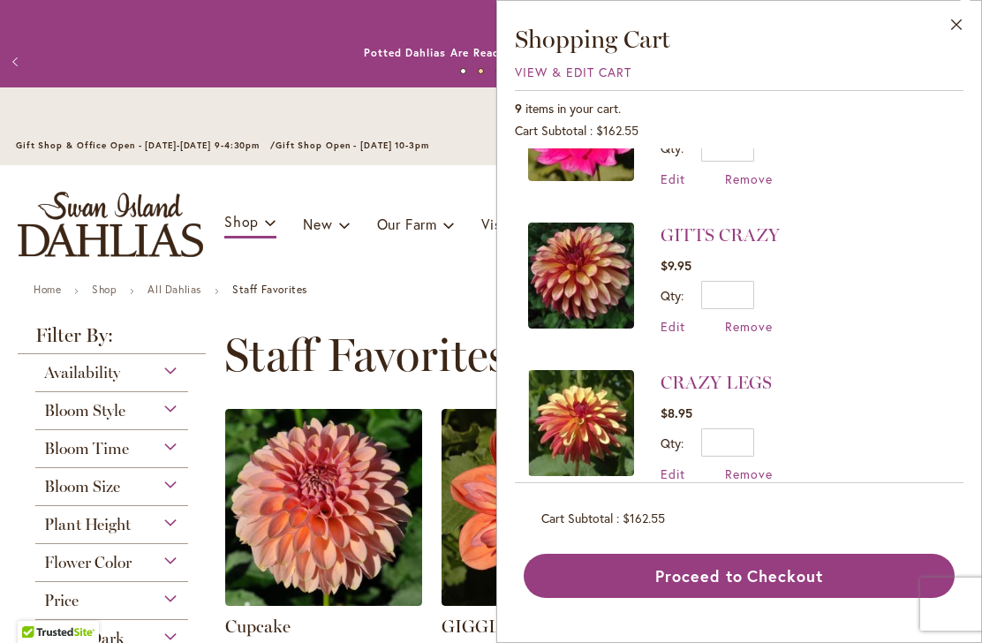
scroll to position [528, 0]
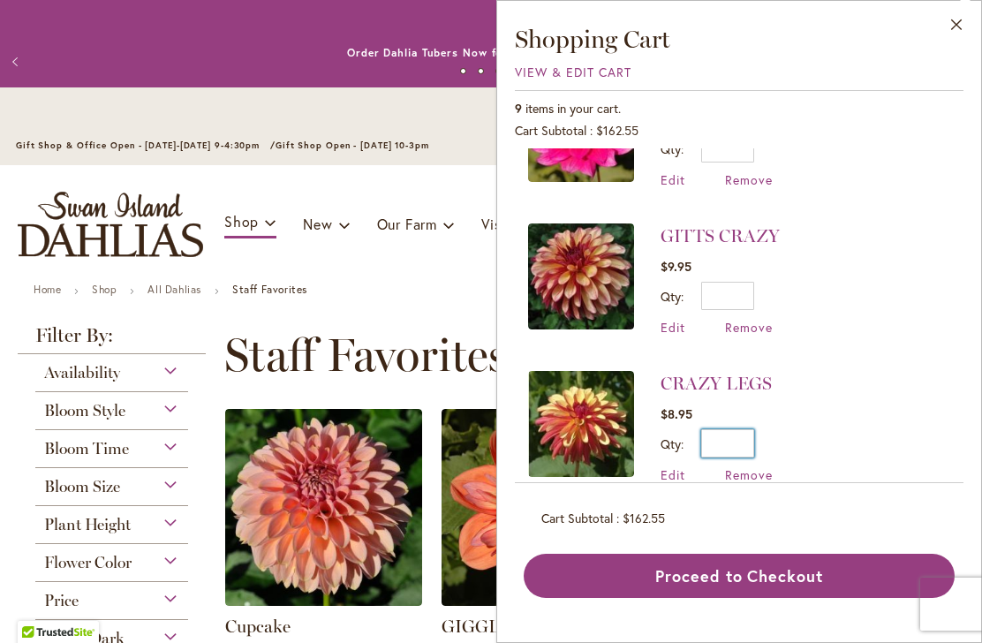
click at [748, 440] on input "*" at bounding box center [727, 443] width 53 height 28
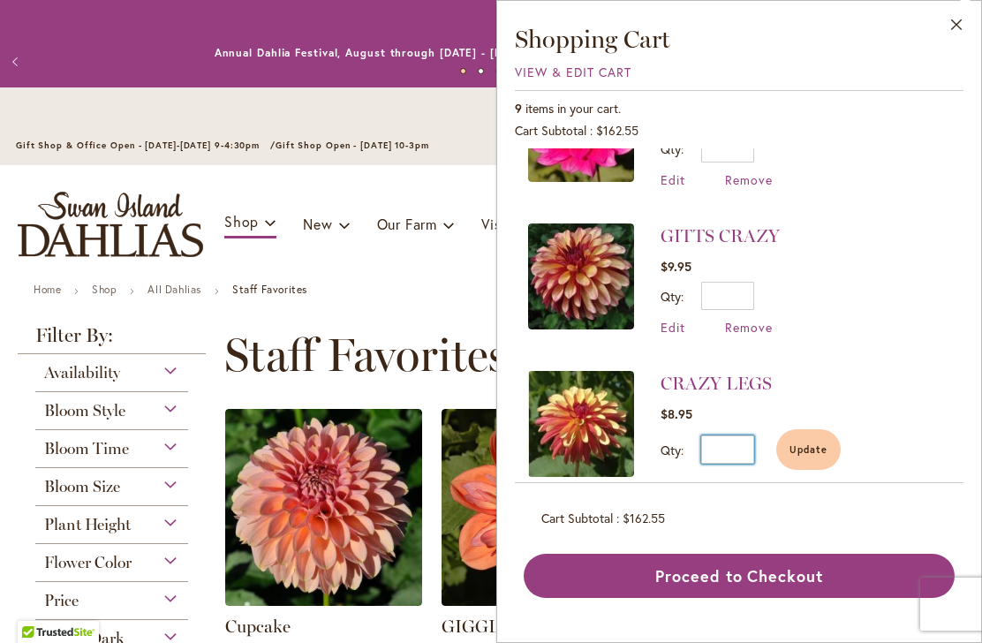
type input "*"
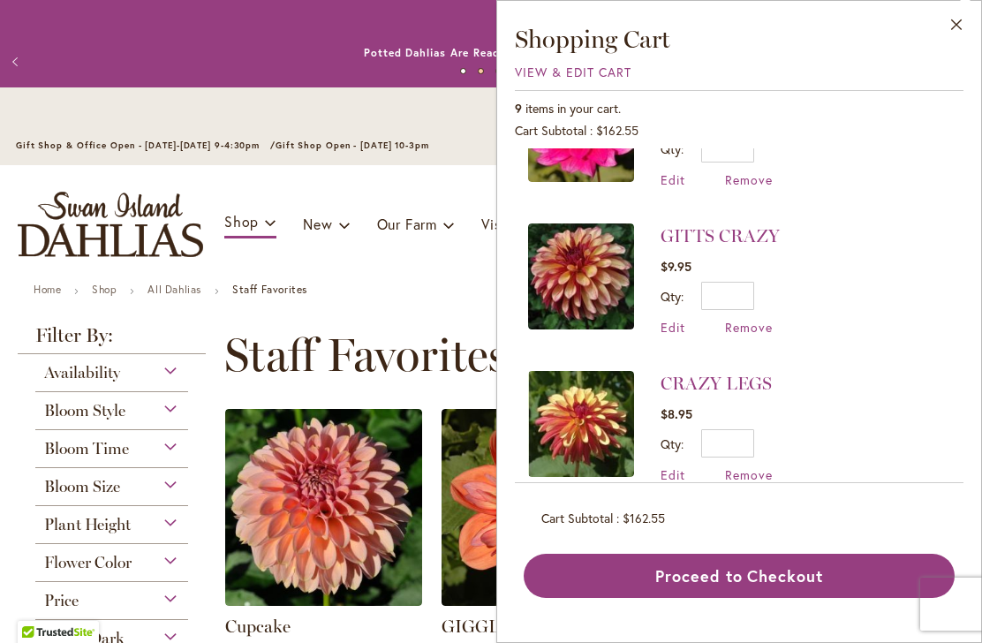
click at [680, 472] on span "Edit" at bounding box center [672, 474] width 25 height 17
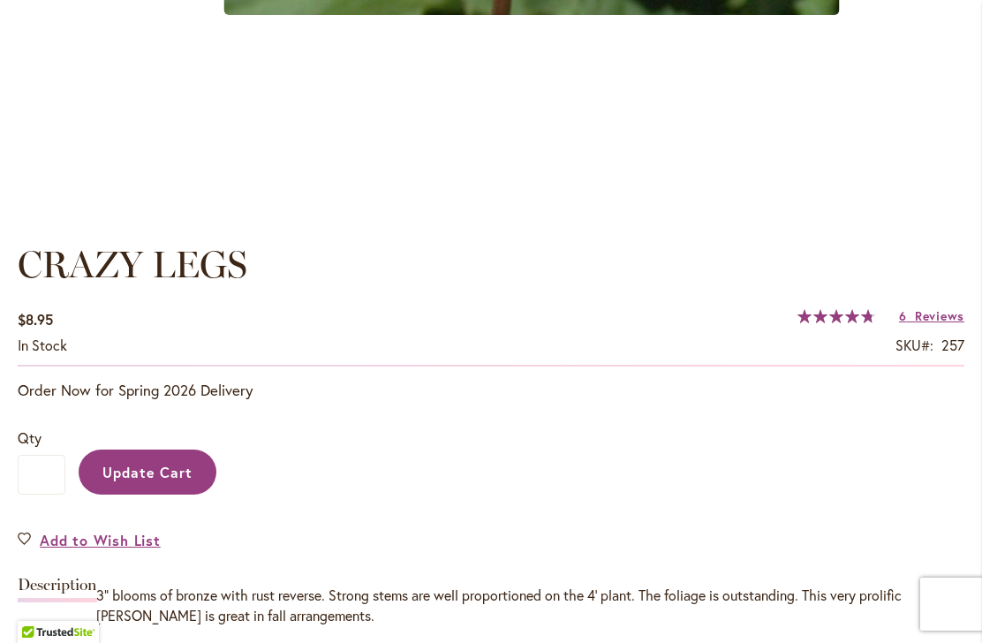
scroll to position [1112, 0]
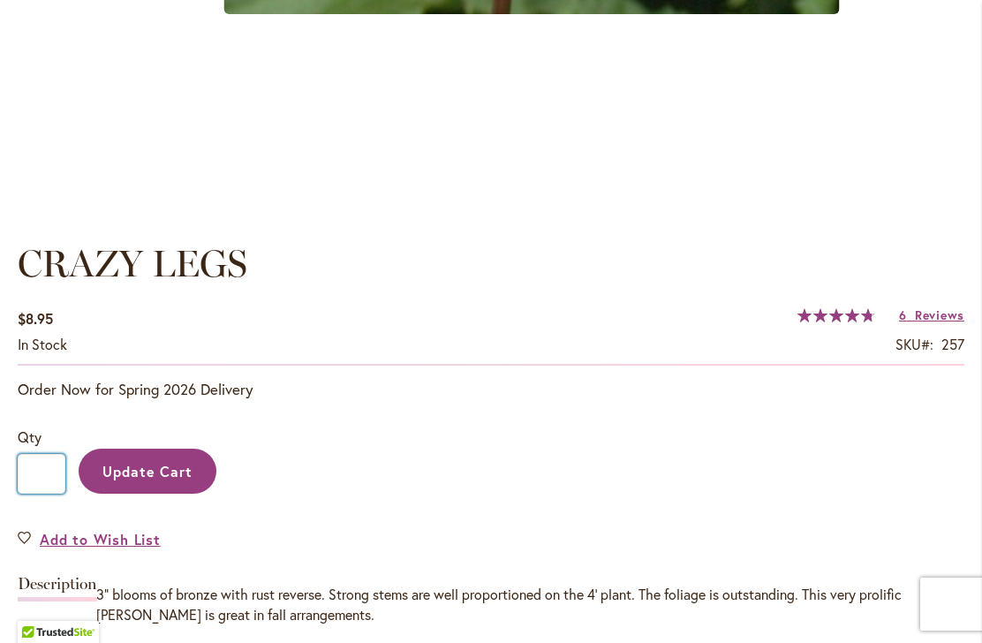
click at [53, 475] on input "*" at bounding box center [42, 474] width 48 height 40
type input "*"
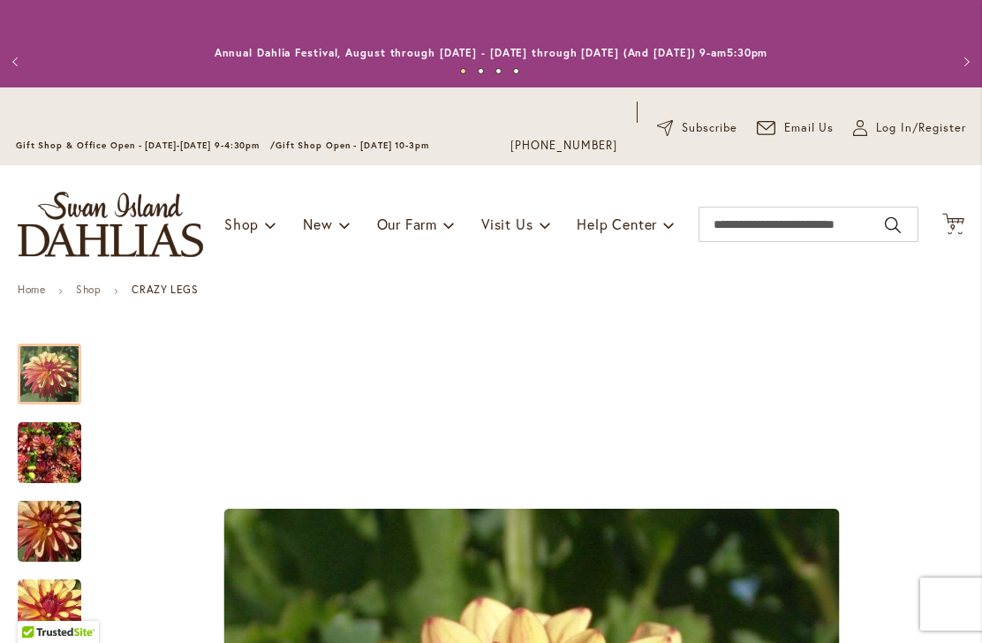
scroll to position [0, 0]
type input "*"
click at [963, 217] on icon "Cart .cls-1 { fill: #231f20; }" at bounding box center [953, 224] width 22 height 22
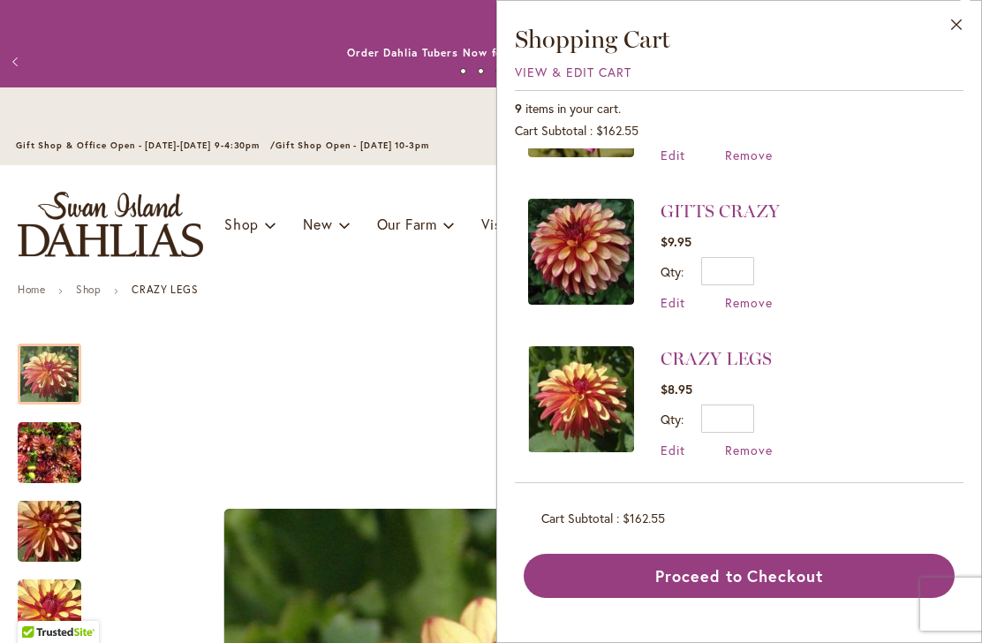
scroll to position [553, 0]
click at [679, 450] on span "Edit" at bounding box center [672, 448] width 25 height 17
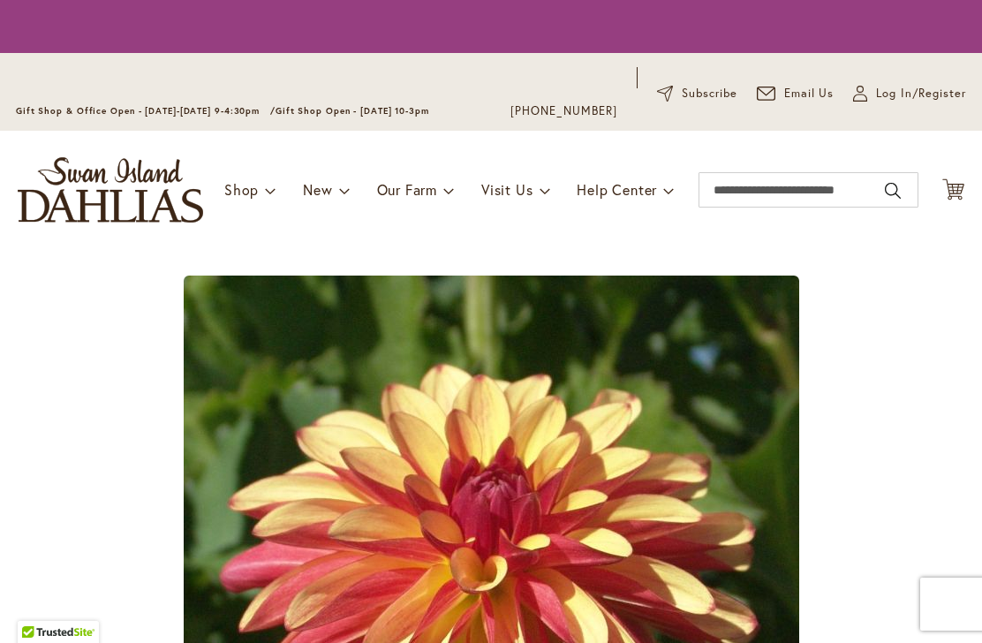
type input "*"
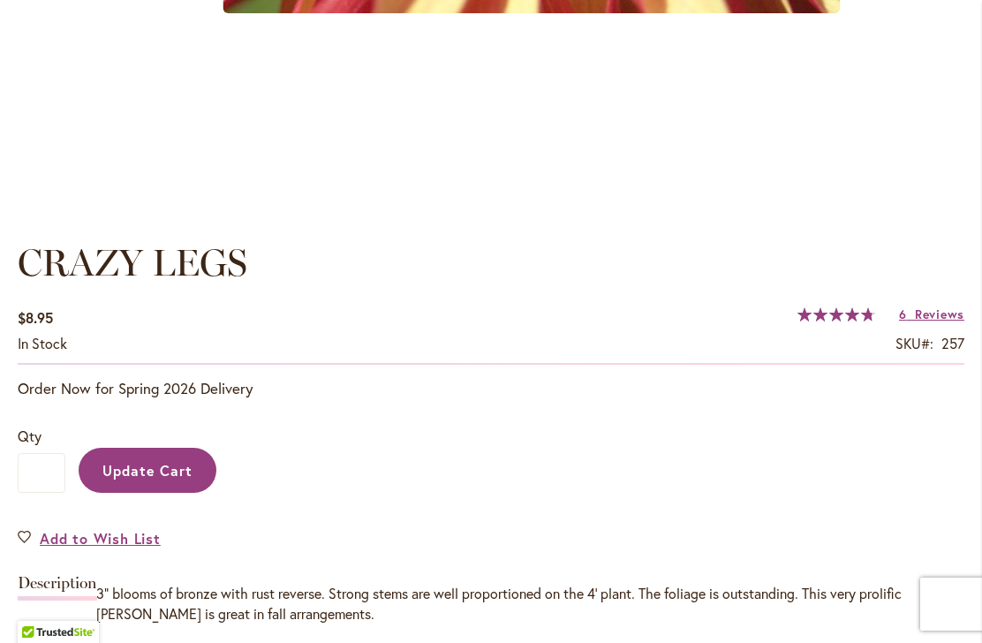
scroll to position [1115, 0]
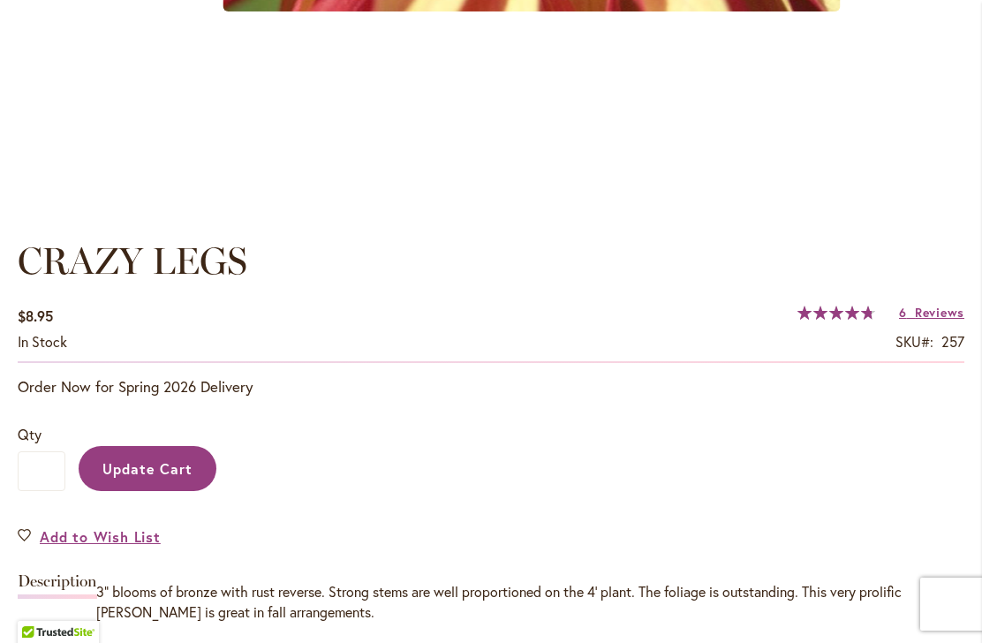
click at [160, 472] on span "Update Cart" at bounding box center [147, 468] width 91 height 19
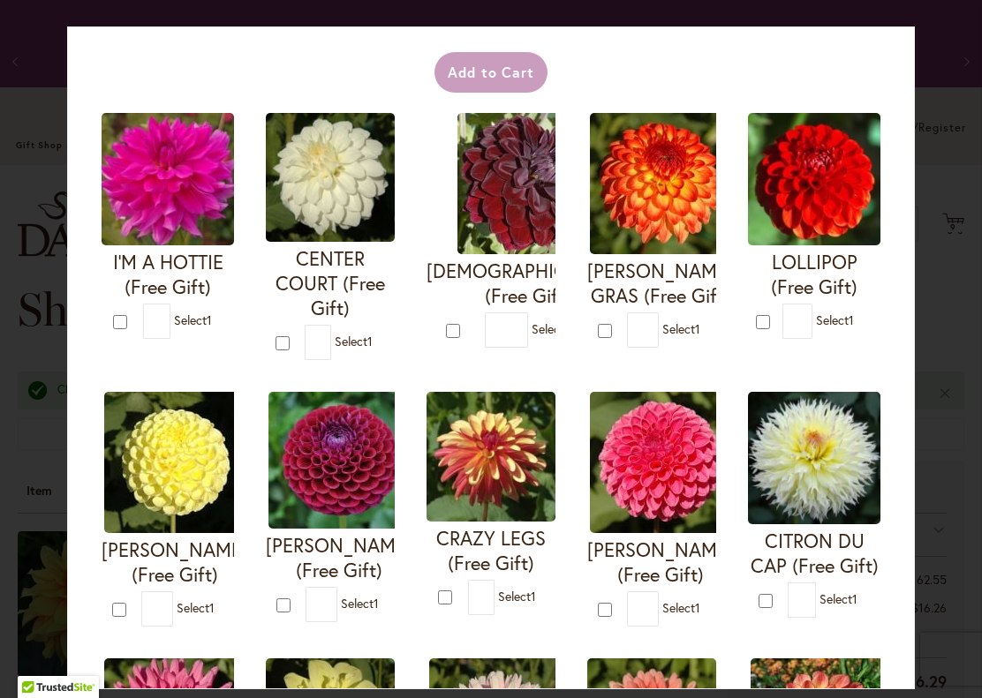
scroll to position [115, 0]
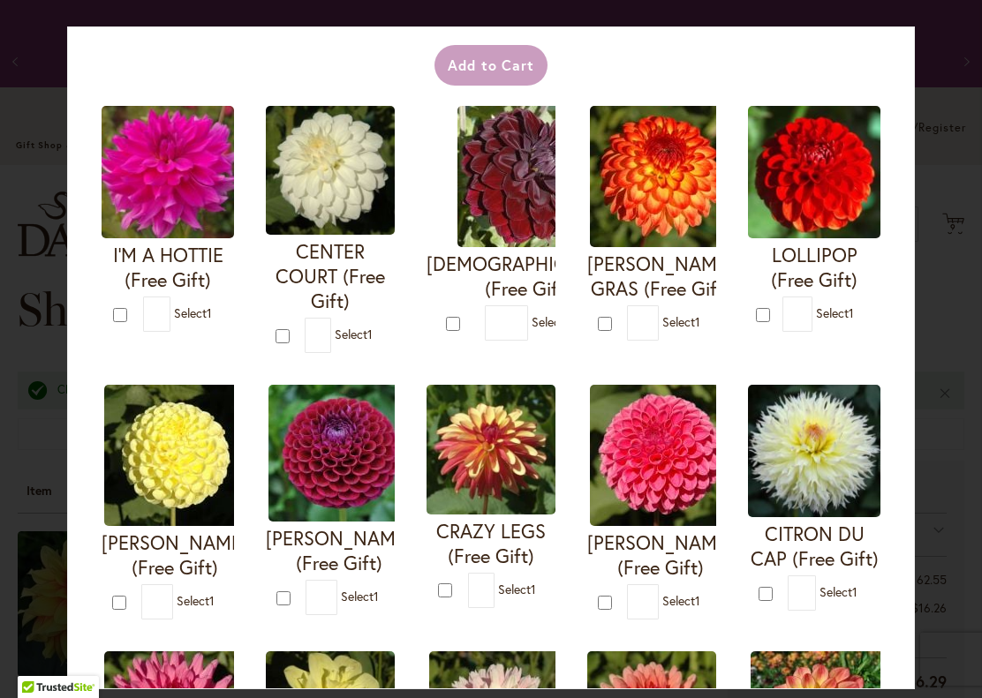
click at [614, 312] on form "[PERSON_NAME] GRAS (Free Gift) * 1" at bounding box center [651, 223] width 129 height 235
type input "*"
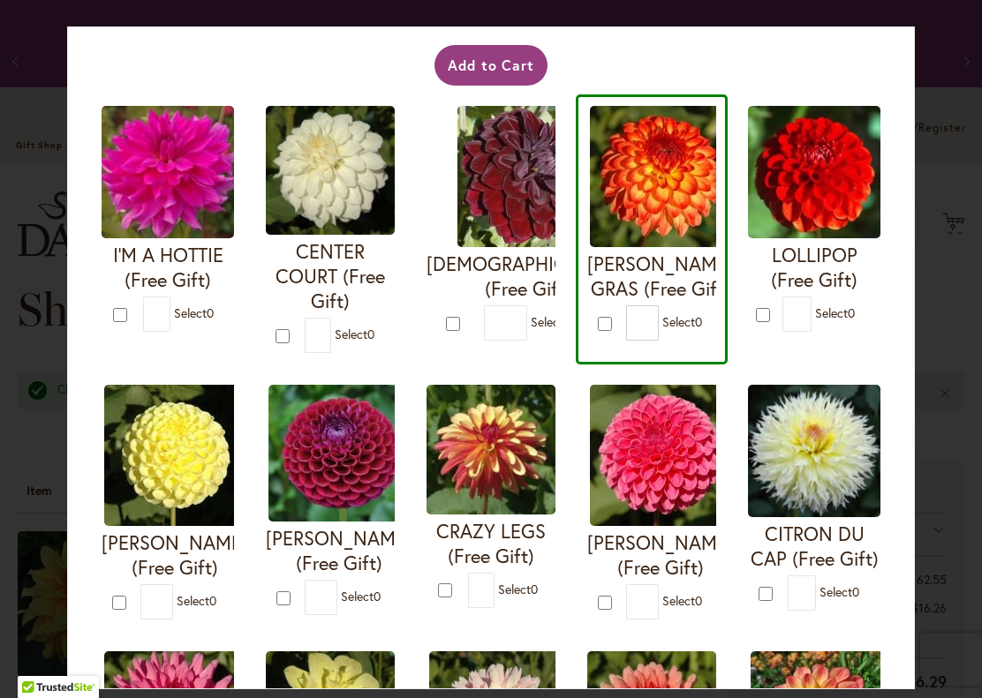
click at [501, 65] on button "Add to Cart" at bounding box center [491, 65] width 114 height 41
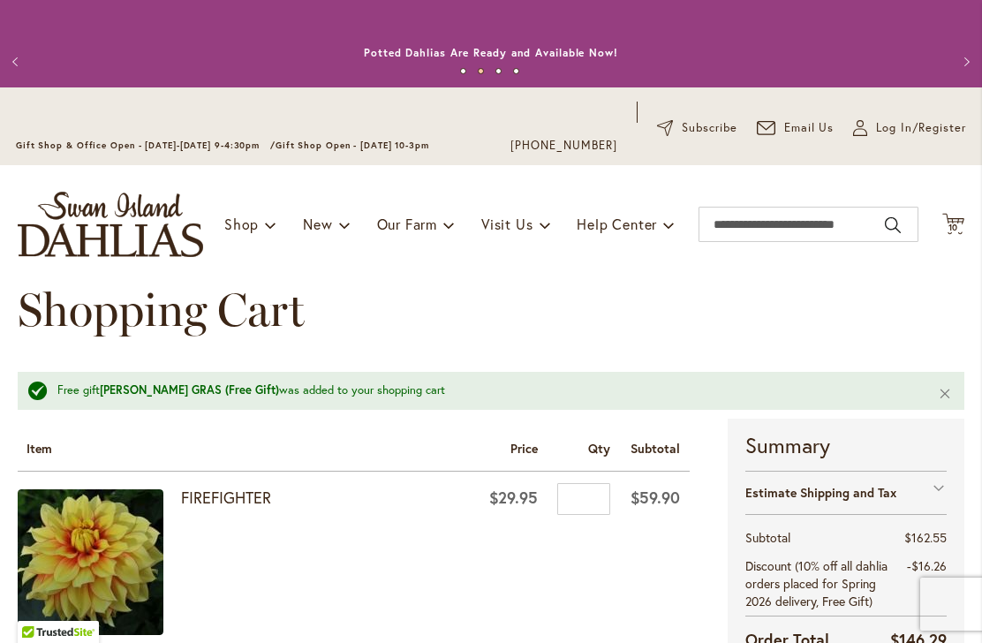
click at [962, 220] on icon "Cart .cls-1 { fill: #231f20; }" at bounding box center [953, 224] width 22 height 22
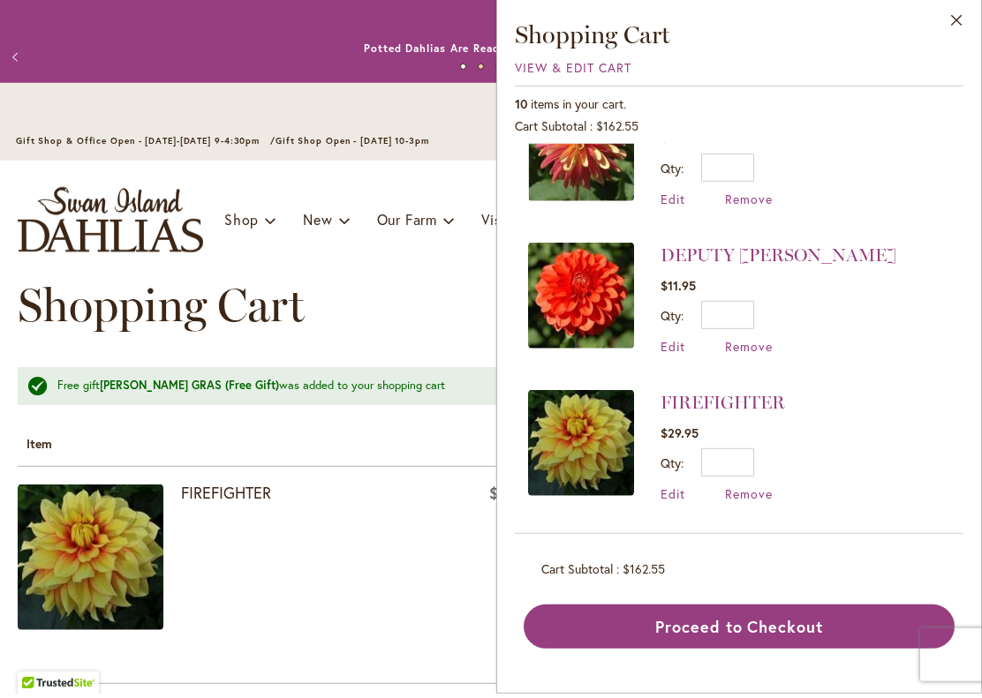
scroll to position [977, 0]
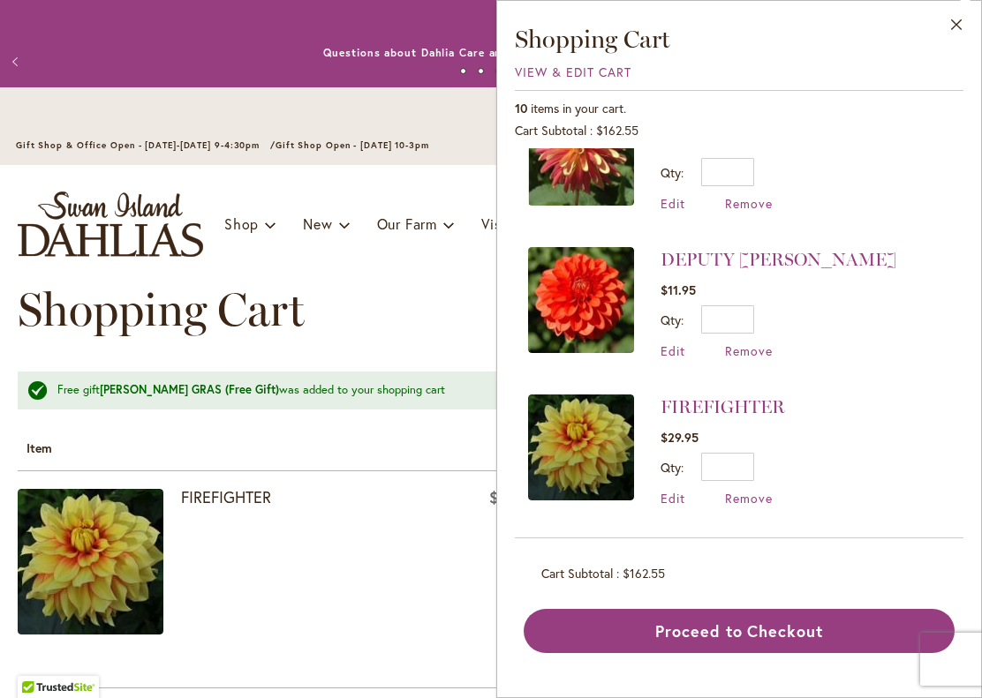
click at [736, 609] on button "Proceed to Checkout" at bounding box center [738, 631] width 431 height 44
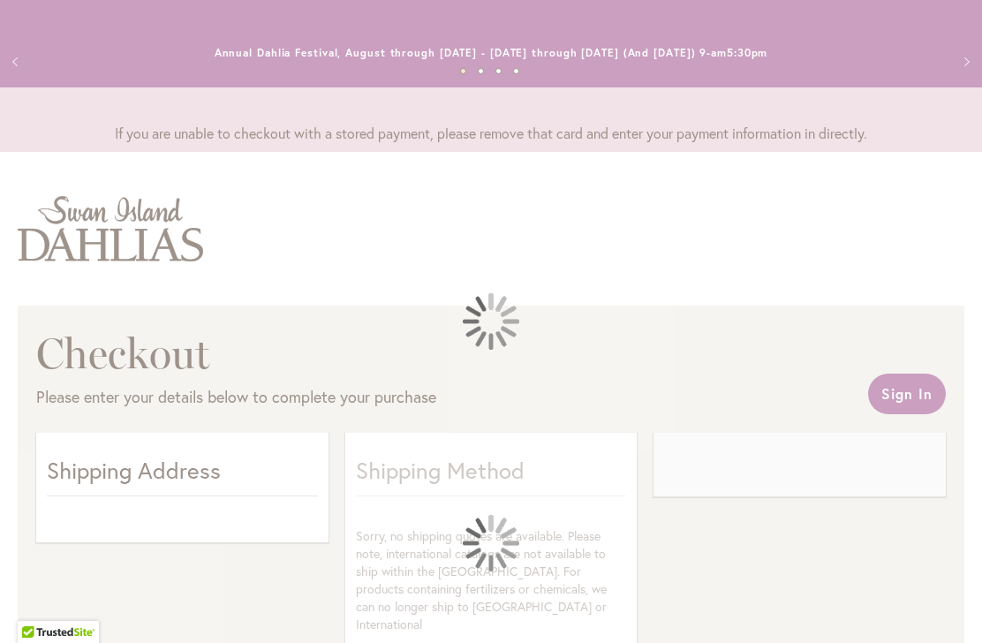
select select "**"
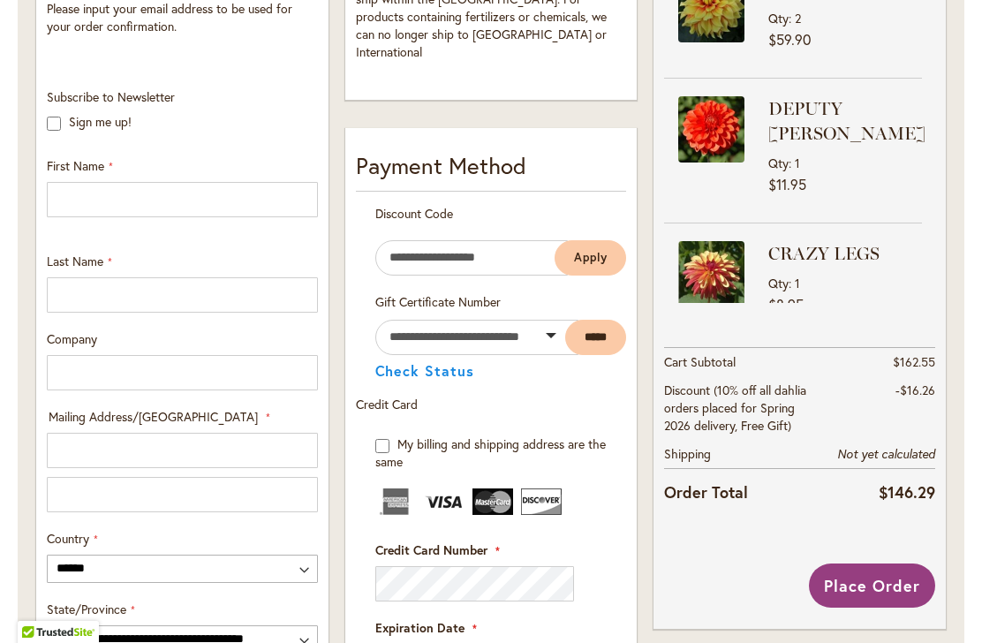
scroll to position [591, 0]
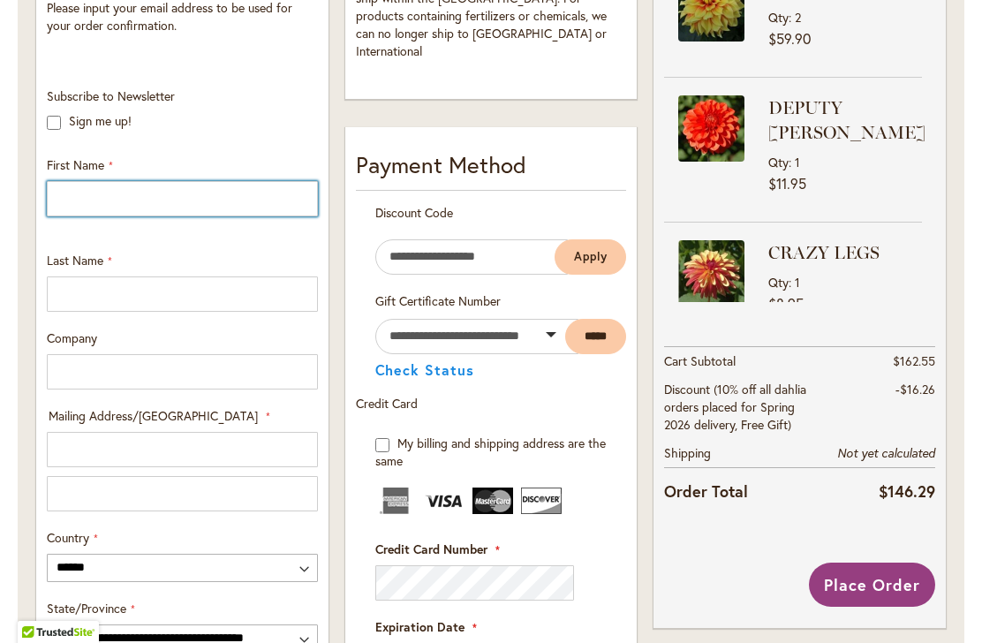
click at [78, 195] on input "First Name" at bounding box center [182, 198] width 271 height 35
type input "*****"
type input "******"
type input "*********"
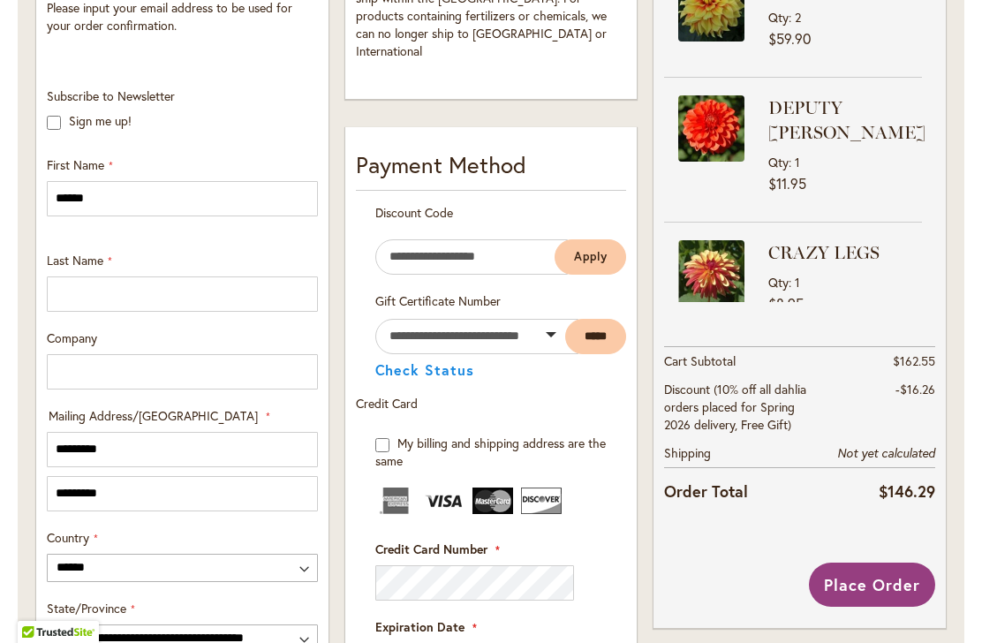
type input "**********"
type input "******"
type input "********"
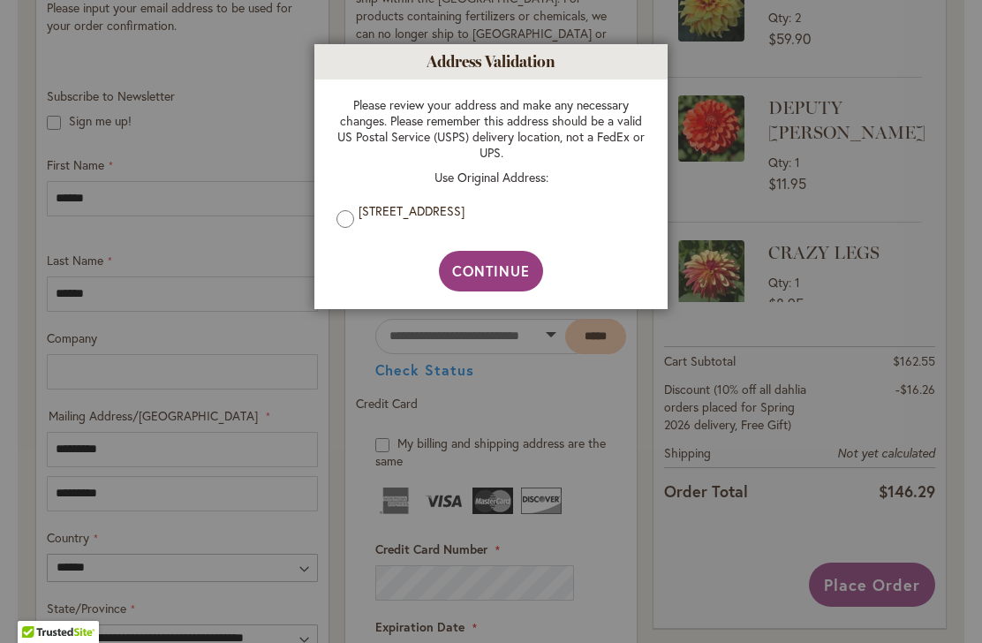
click at [487, 273] on span "Continue" at bounding box center [491, 270] width 79 height 19
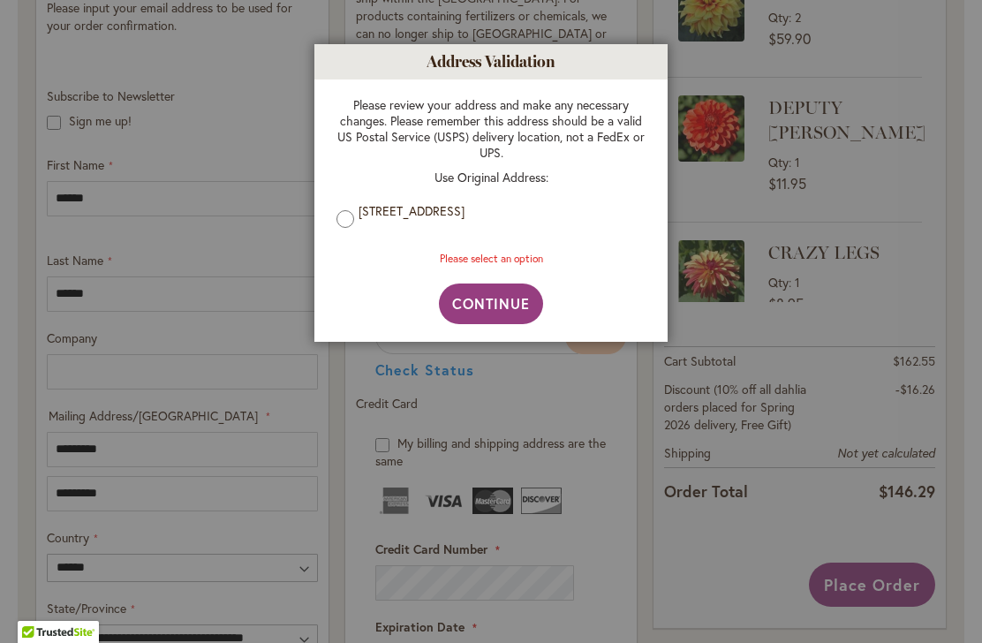
click at [493, 307] on span "Continue" at bounding box center [491, 303] width 79 height 19
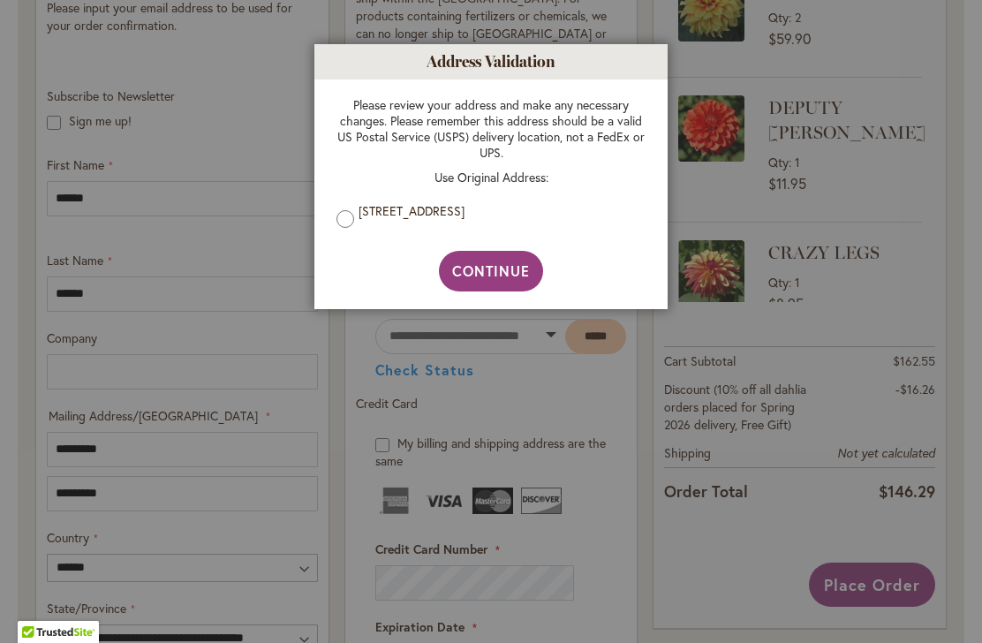
click at [493, 275] on span "Continue" at bounding box center [491, 270] width 79 height 19
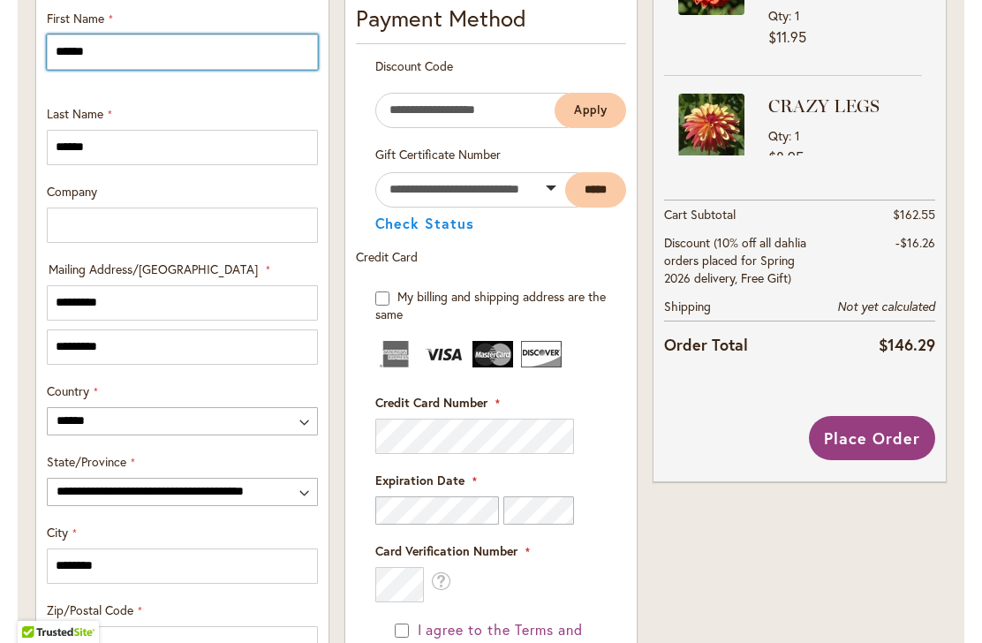
scroll to position [738, 0]
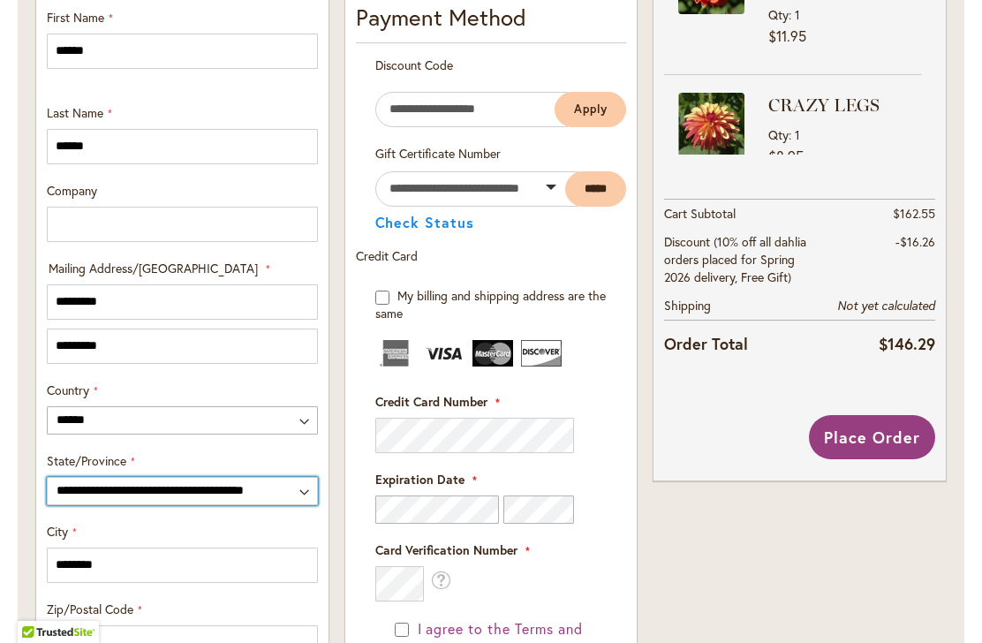
click at [315, 489] on select "**********" at bounding box center [182, 491] width 271 height 28
select select "**"
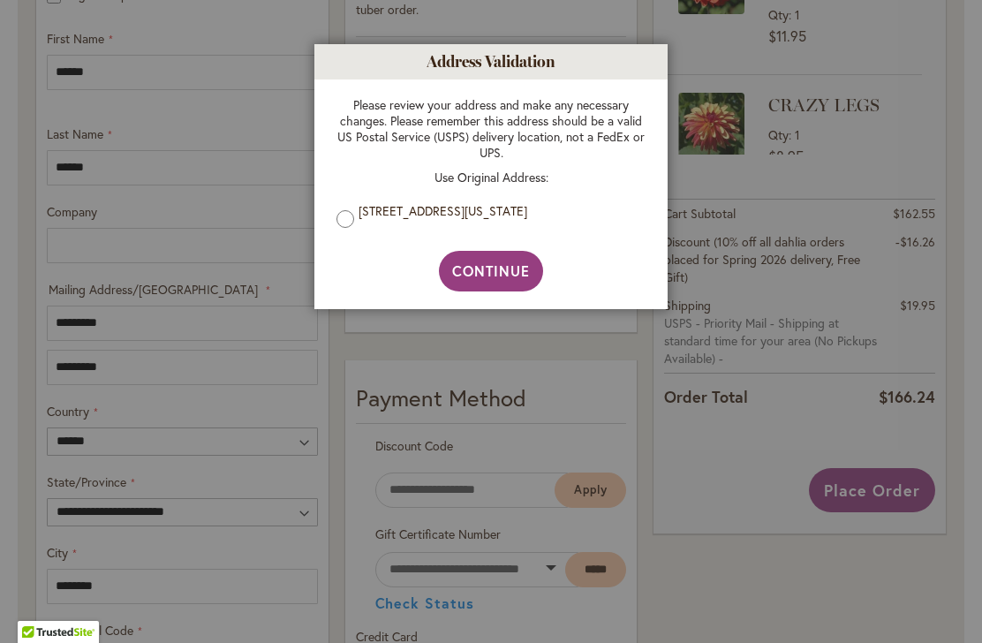
click at [497, 277] on span "Continue" at bounding box center [491, 270] width 79 height 19
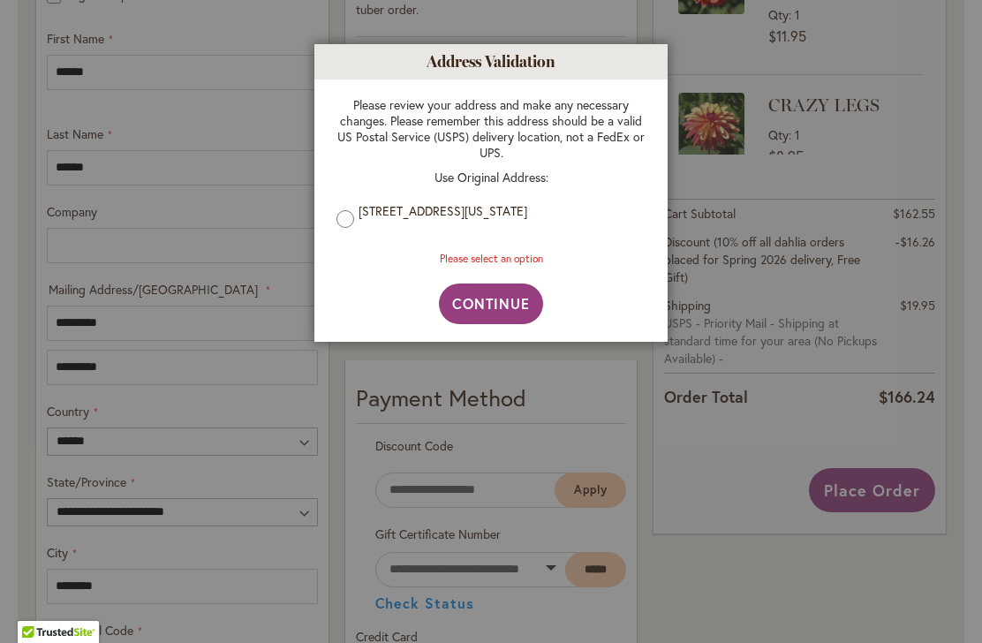
click at [500, 303] on span "Continue" at bounding box center [491, 303] width 79 height 19
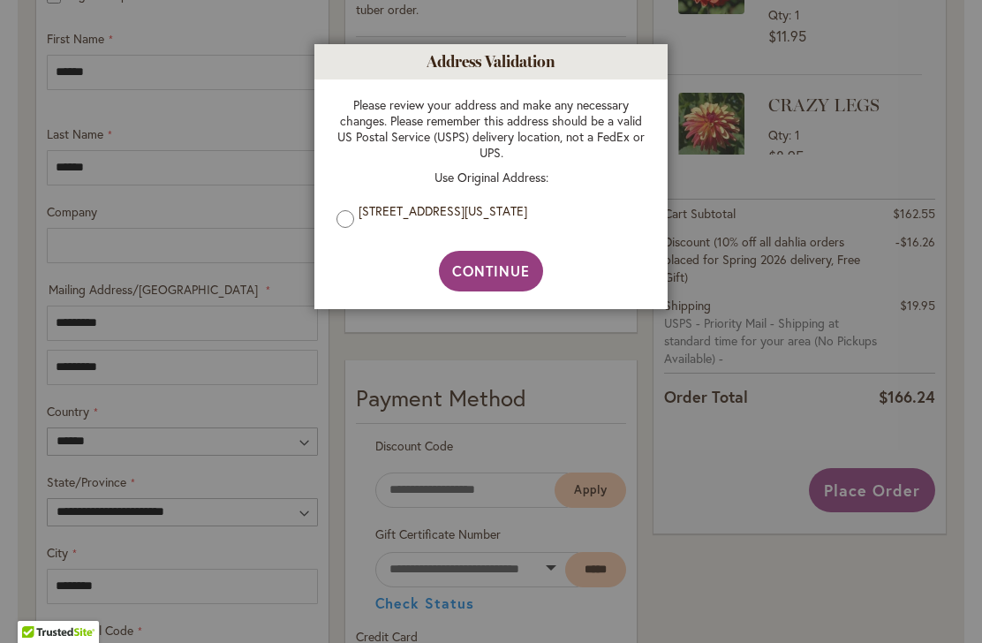
click at [505, 272] on span "Continue" at bounding box center [491, 270] width 79 height 19
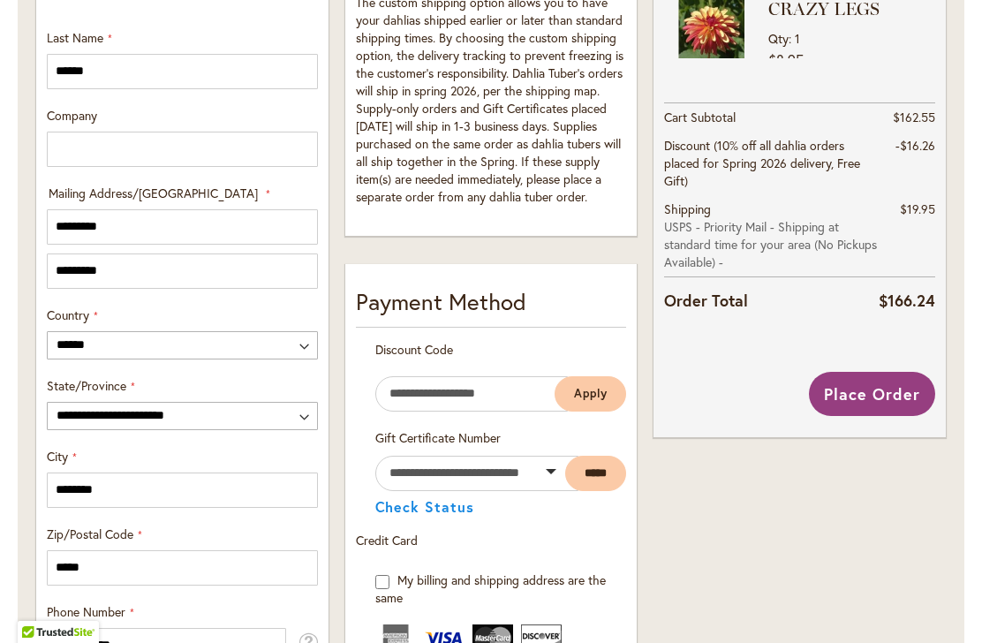
scroll to position [833, 0]
click at [870, 398] on span "Place Order" at bounding box center [872, 394] width 96 height 21
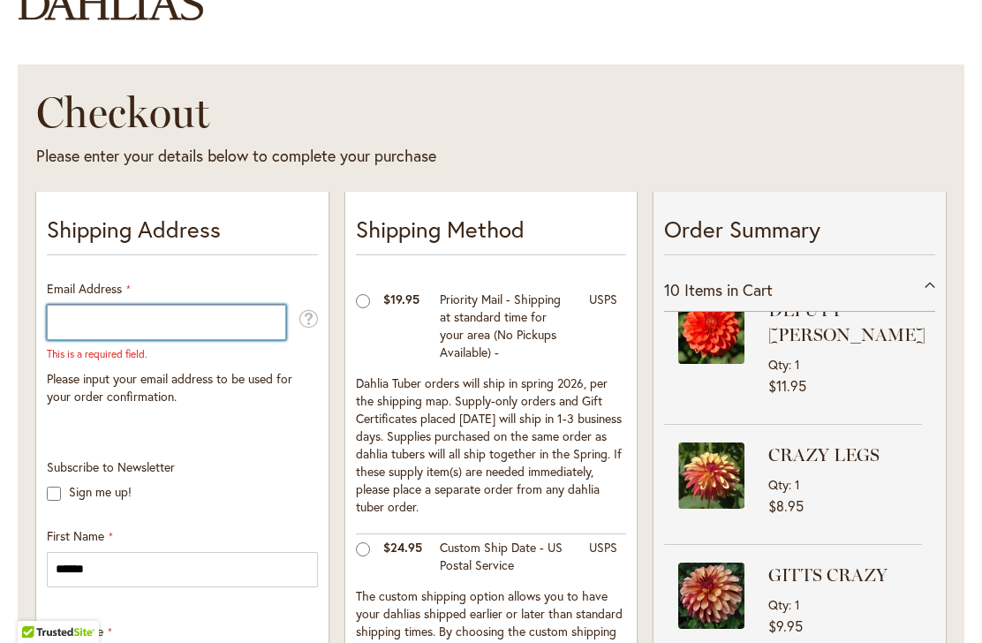
scroll to position [148, 0]
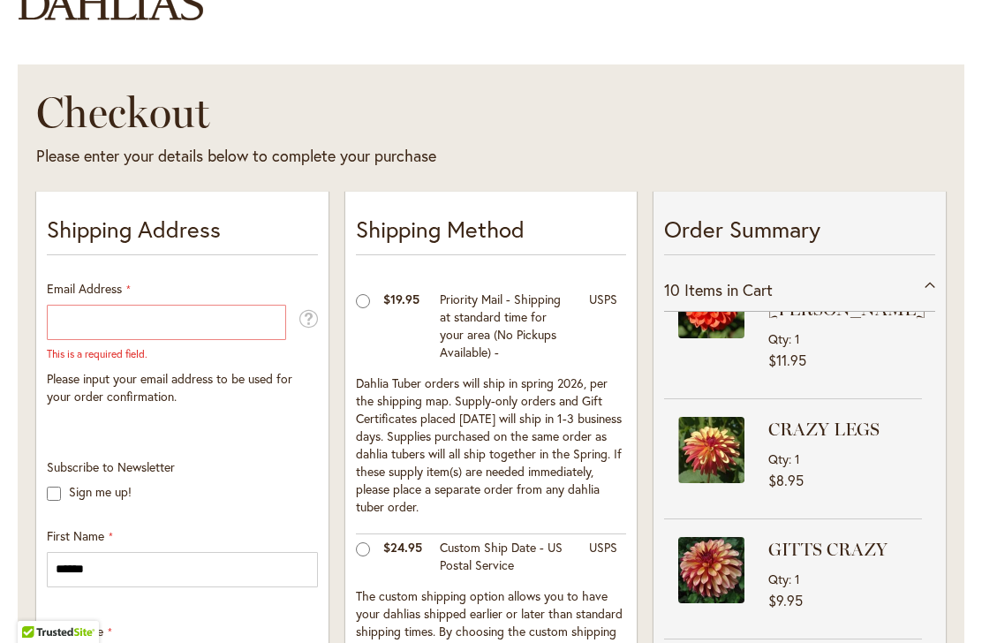
click at [933, 358] on div "FIREFIGHTER Qty 2 $59.90 DEPUTY BOB Qty 1 $11.95" at bounding box center [799, 482] width 271 height 340
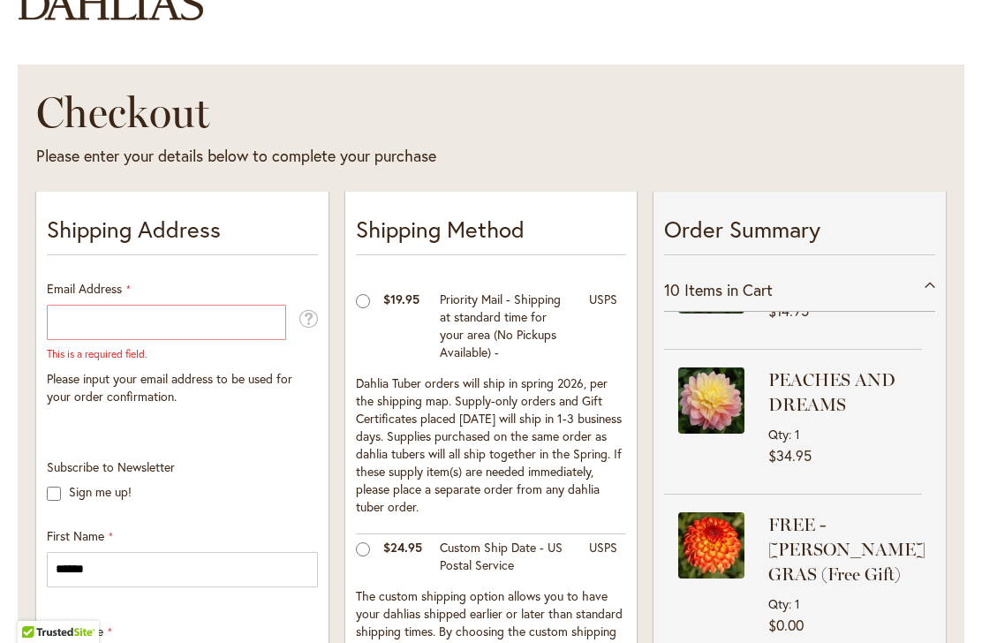
scroll to position [822, 0]
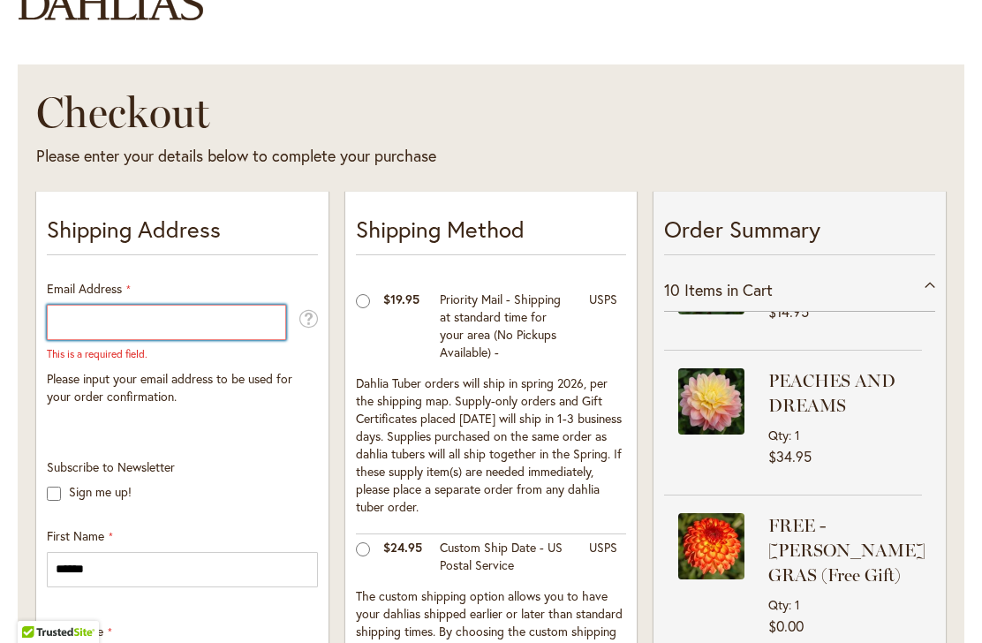
click at [82, 319] on input "Email Address" at bounding box center [166, 322] width 239 height 35
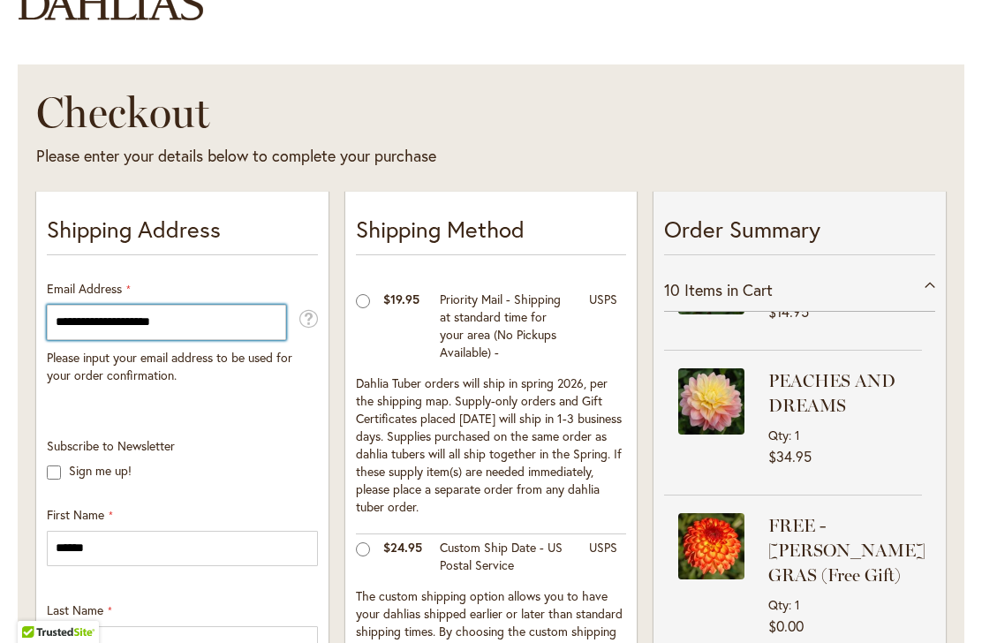
click at [222, 323] on input "**********" at bounding box center [166, 322] width 239 height 35
type input "**********"
click at [69, 473] on label "Sign me up!" at bounding box center [100, 470] width 63 height 17
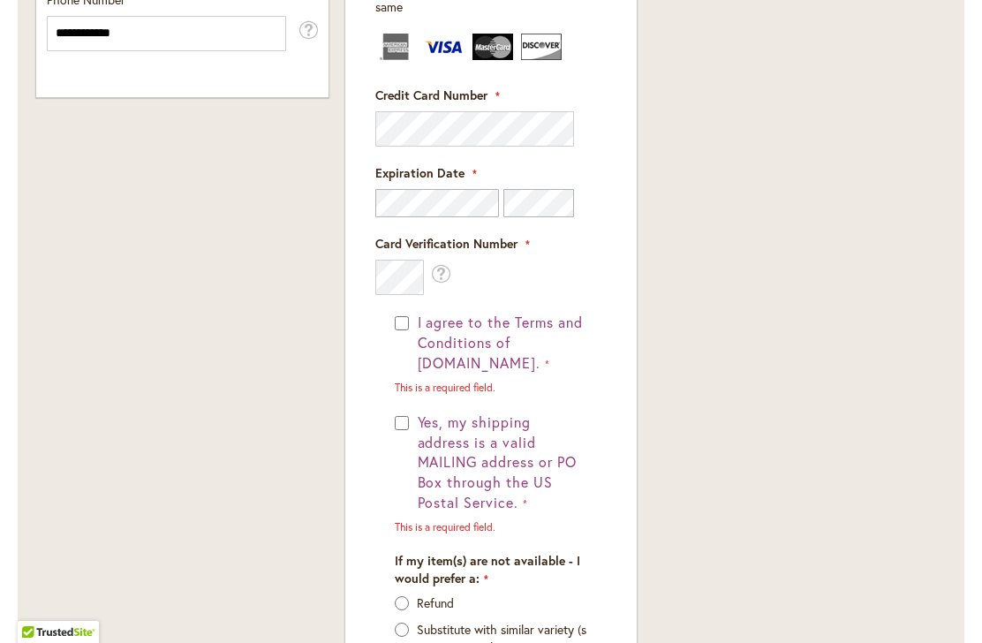
scroll to position [1426, 0]
click at [415, 325] on button "I agree to the Terms and Conditions of dahlias.com." at bounding box center [500, 342] width 175 height 61
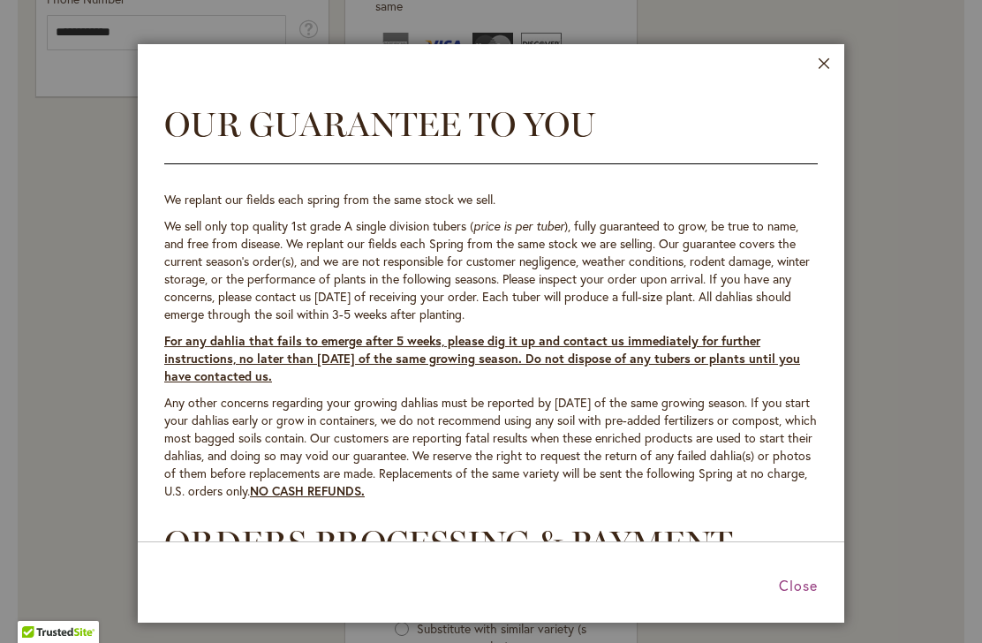
click at [804, 589] on span "Close" at bounding box center [798, 585] width 39 height 19
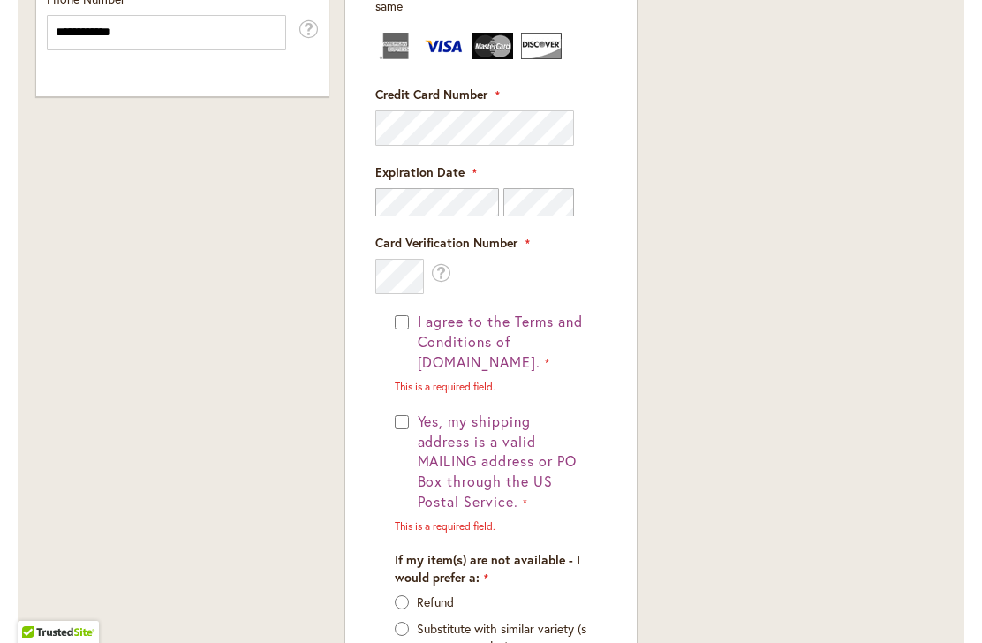
click at [413, 326] on button "I agree to the Terms and Conditions of dahlias.com." at bounding box center [500, 342] width 175 height 61
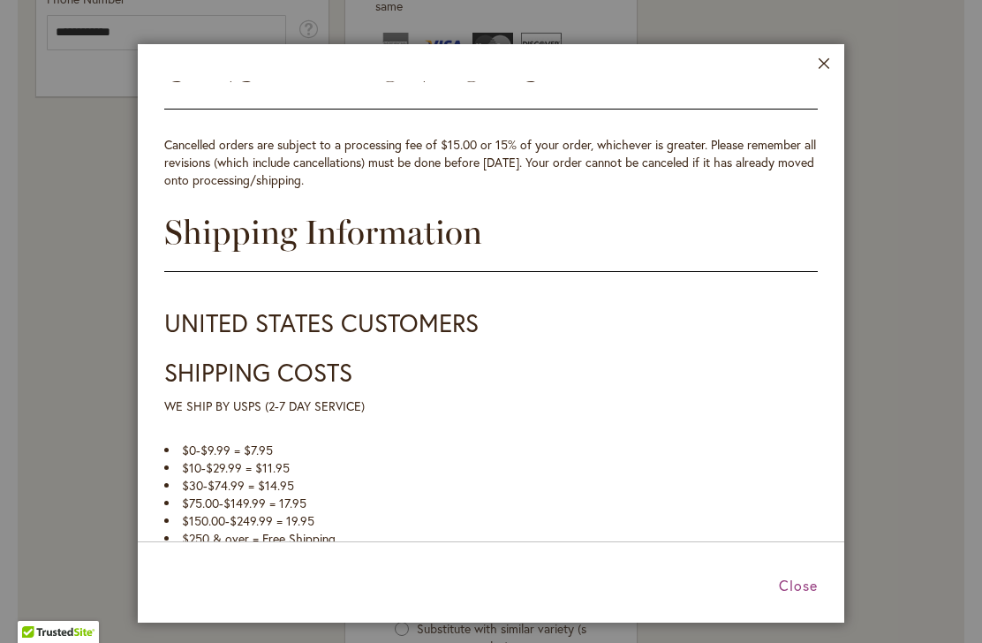
scroll to position [1488, 0]
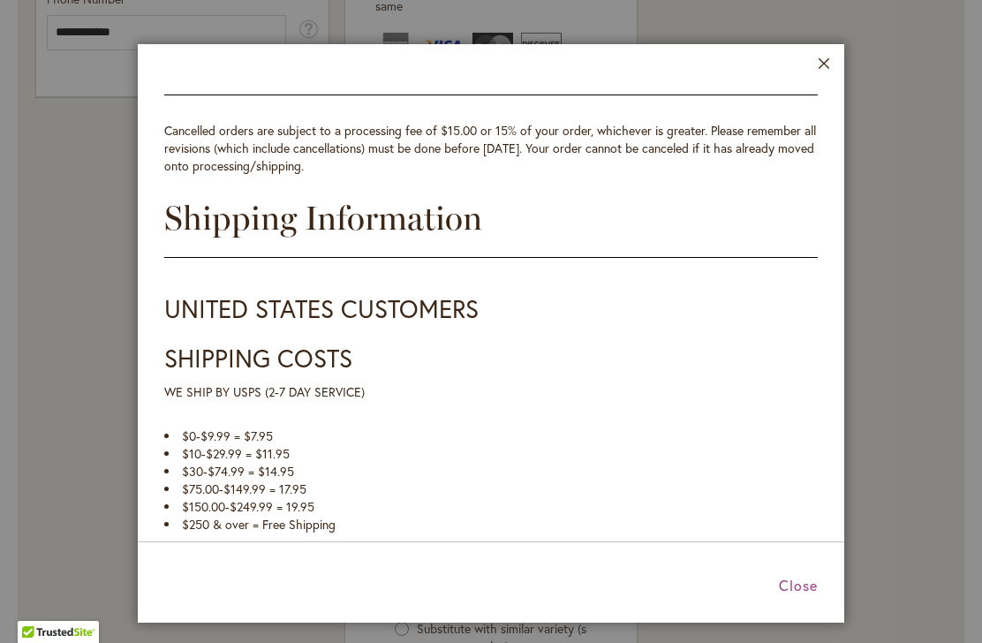
click at [796, 586] on span "Close" at bounding box center [798, 585] width 39 height 19
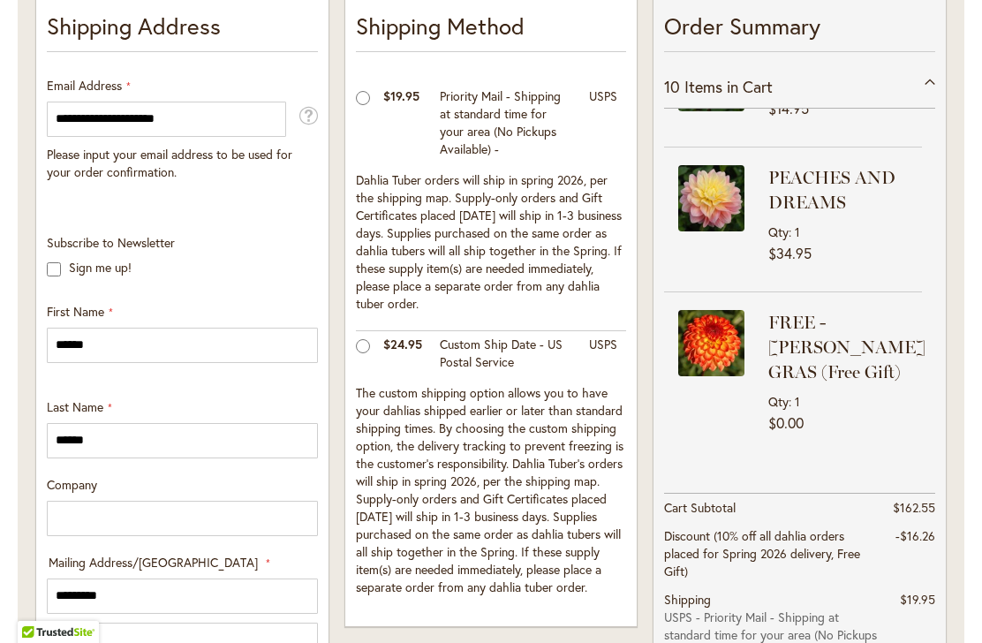
scroll to position [455, 0]
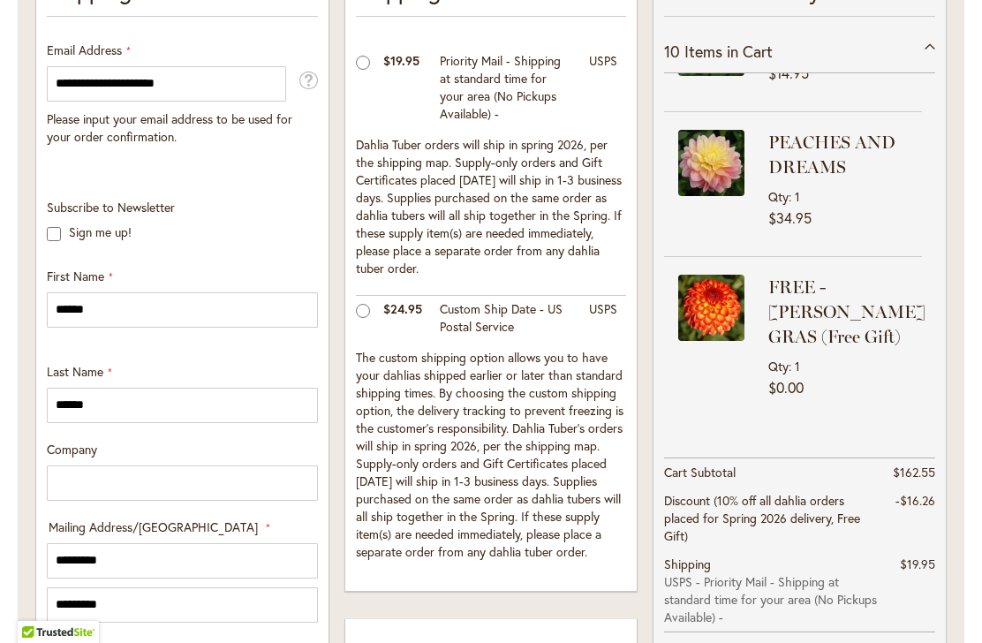
click at [907, 418] on div "10 Items in Cart FIREFIGHTER Qty 2 $59.90 DEPUTY BOB Qty 1" at bounding box center [799, 357] width 271 height 654
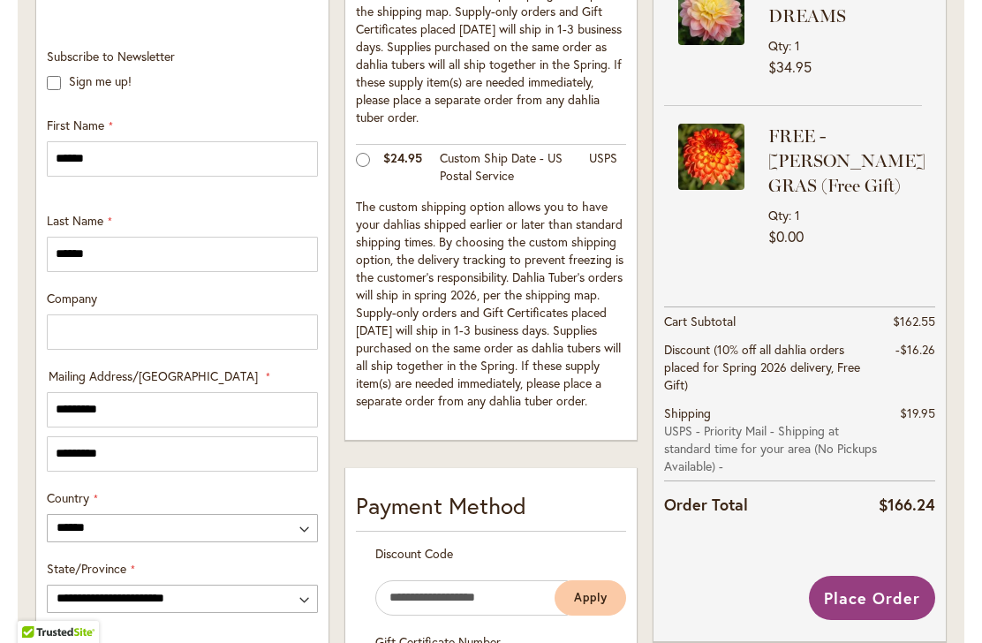
scroll to position [631, 0]
click at [911, 413] on span "$19.95" at bounding box center [917, 411] width 35 height 17
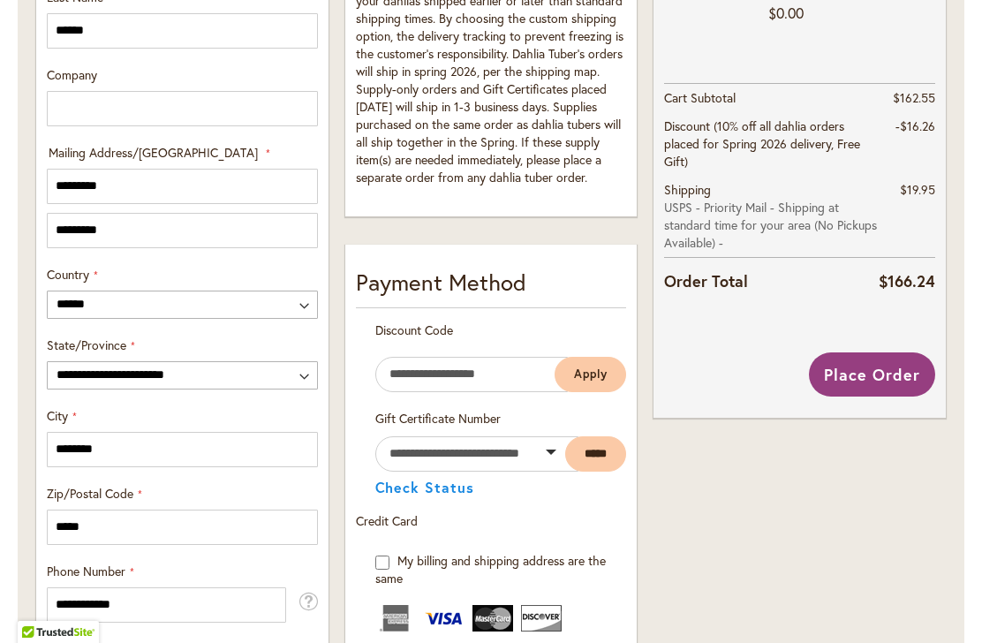
scroll to position [855, 0]
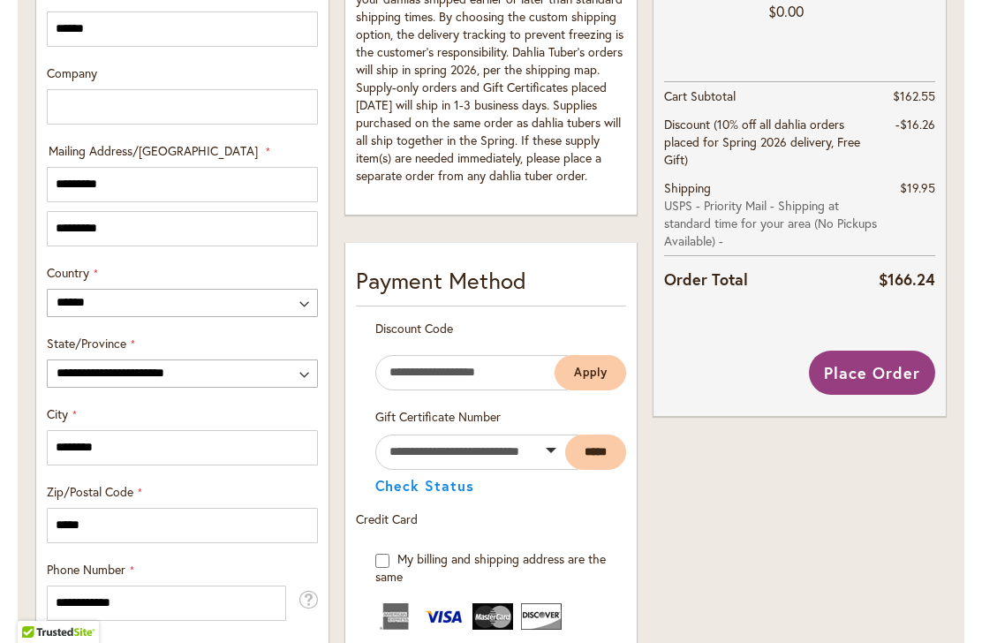
click at [884, 379] on span "Place Order" at bounding box center [872, 372] width 96 height 21
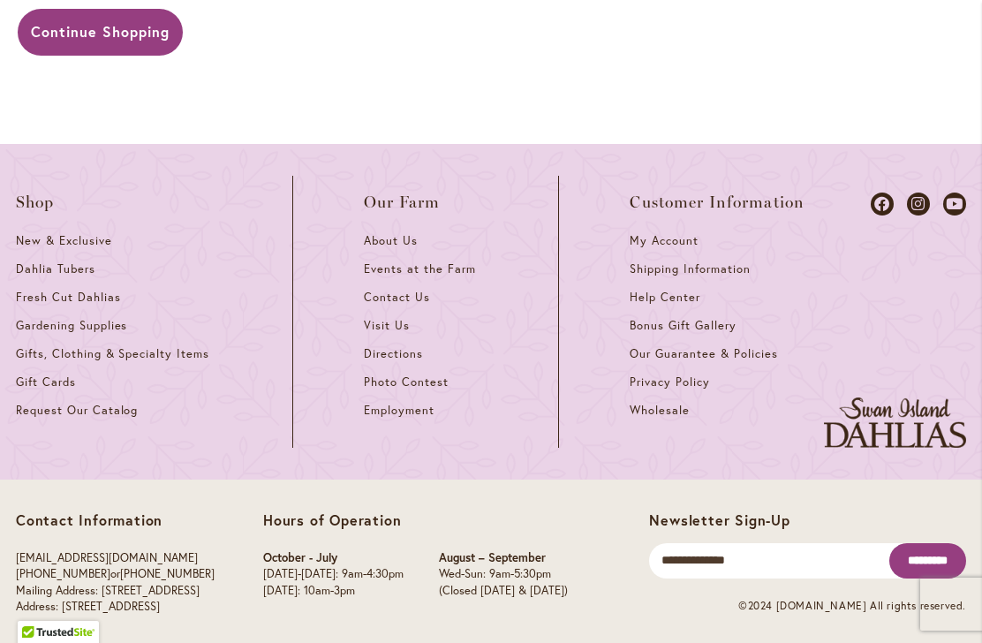
scroll to position [1823, 0]
